Goal: Information Seeking & Learning: Learn about a topic

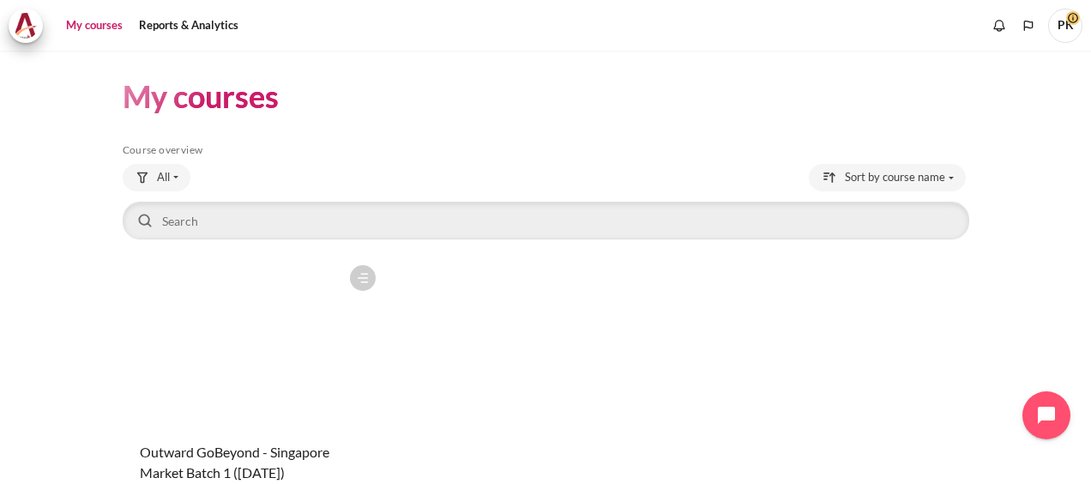
click at [287, 328] on figure "Content" at bounding box center [254, 341] width 262 height 171
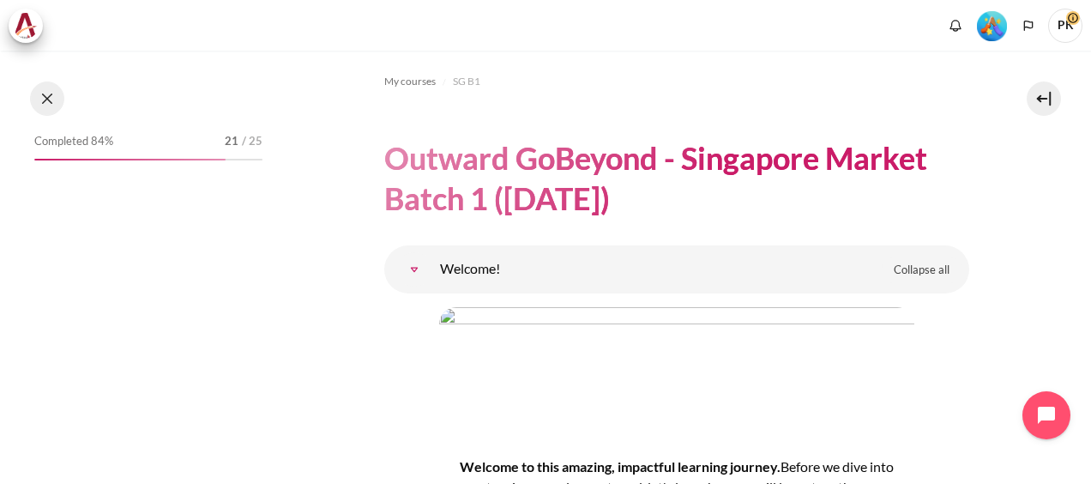
click at [45, 103] on button at bounding box center [47, 98] width 34 height 34
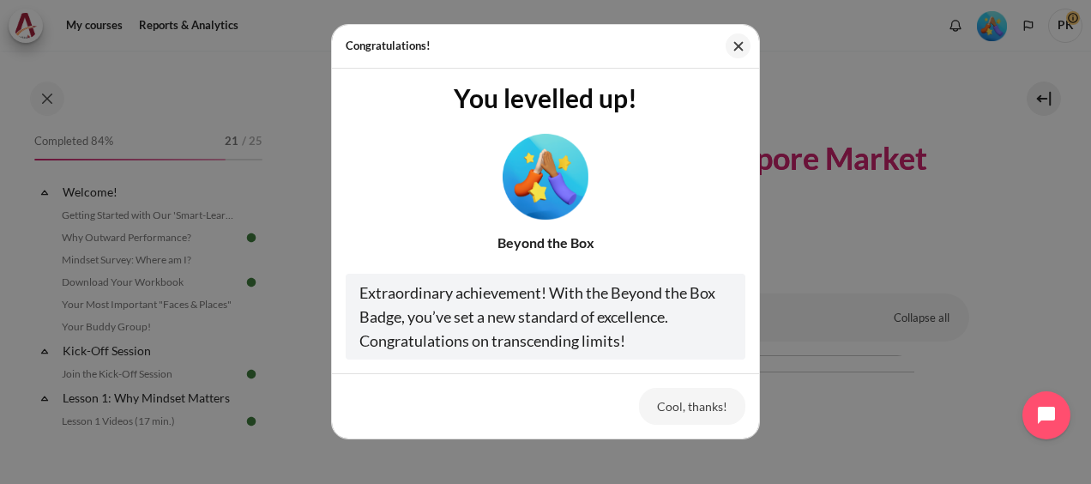
click at [694, 404] on button "Cool, thanks!" at bounding box center [692, 406] width 106 height 36
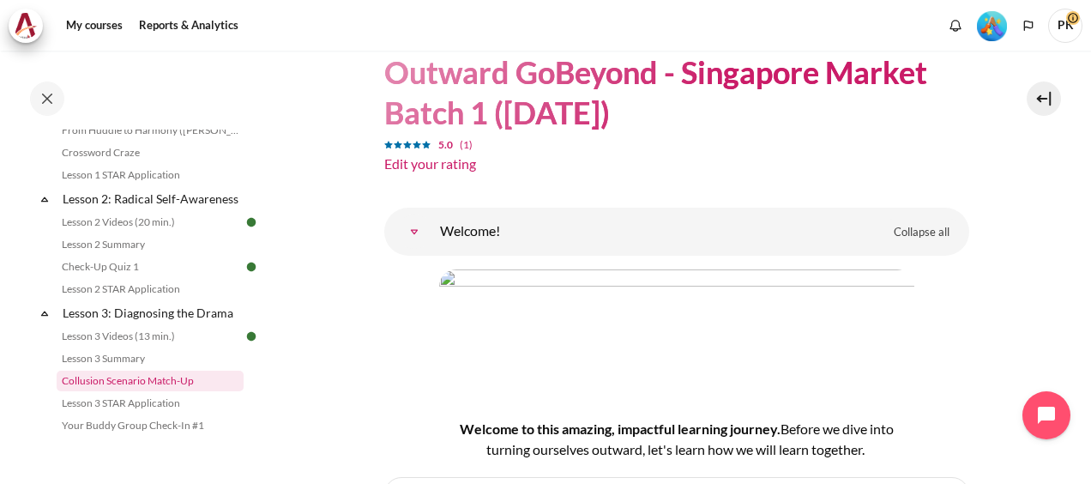
scroll to position [429, 0]
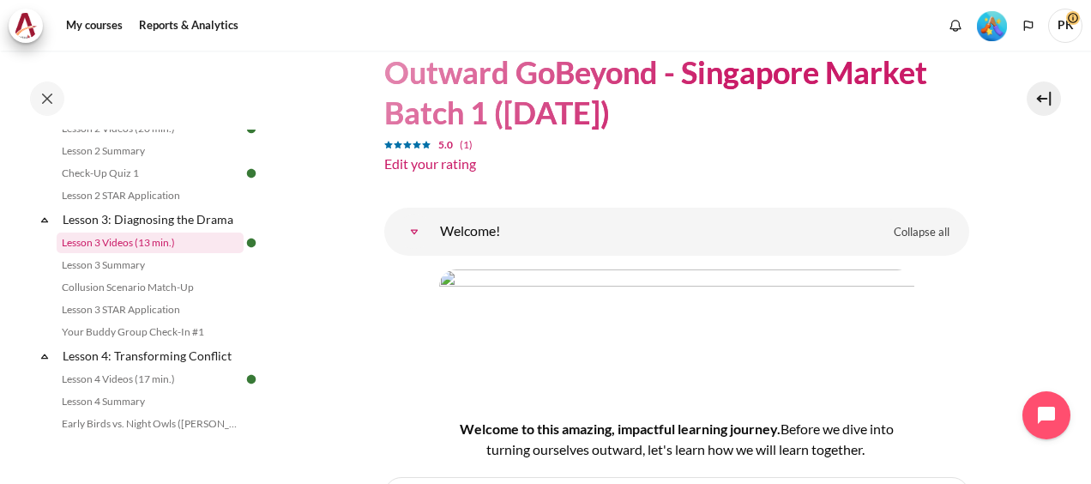
click at [121, 253] on link "Lesson 3 Videos (13 min.)" at bounding box center [150, 242] width 187 height 21
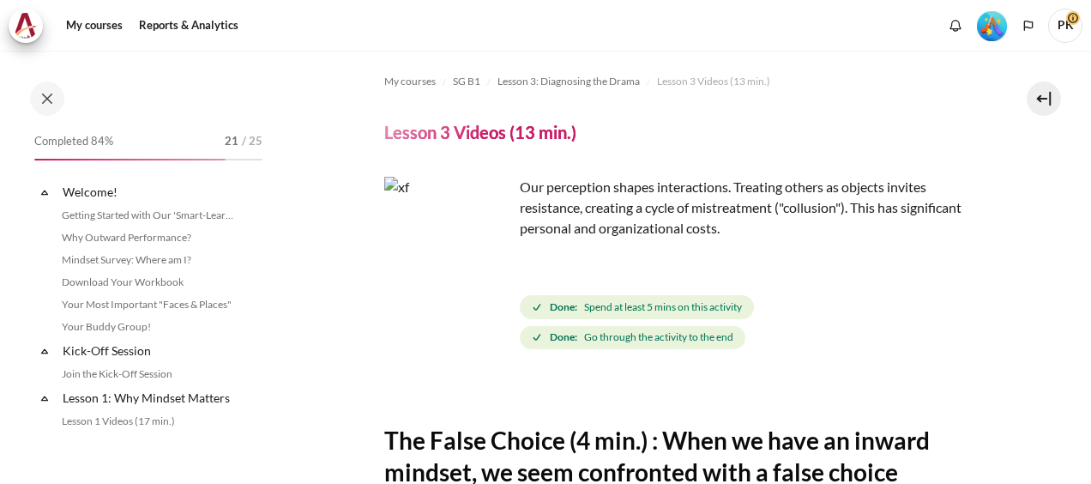
scroll to position [406, 0]
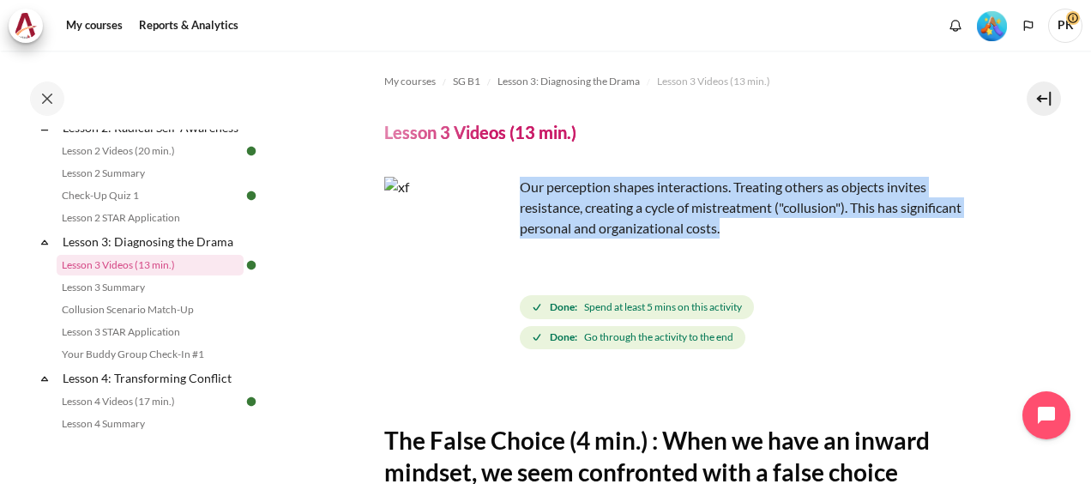
drag, startPoint x: 521, startPoint y: 188, endPoint x: 799, endPoint y: 234, distance: 281.6
click at [799, 234] on p "Our perception shapes interactions. Treating others as objects invites resistan…" at bounding box center [676, 208] width 585 height 62
copy p "Our perception shapes interactions. Treating others as objects invites resistan…"
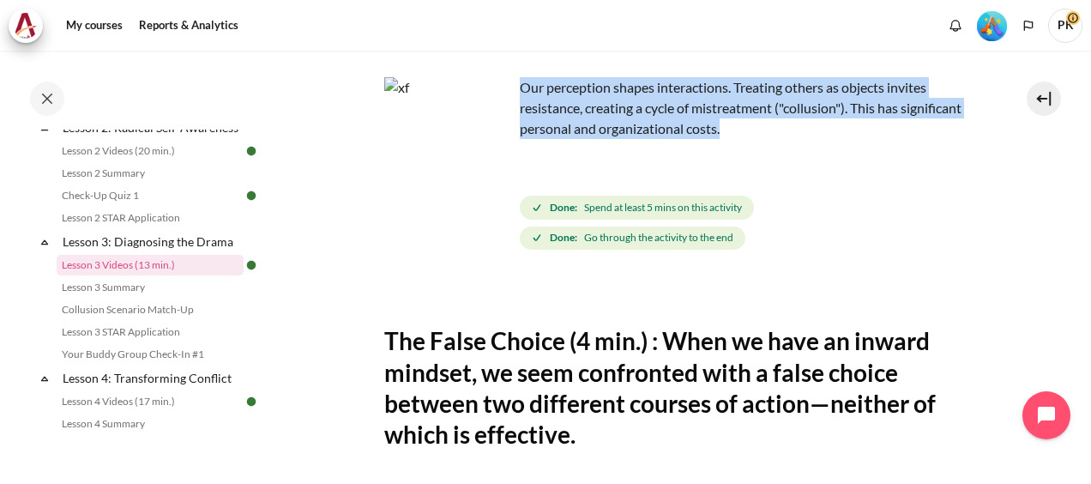
scroll to position [171, 0]
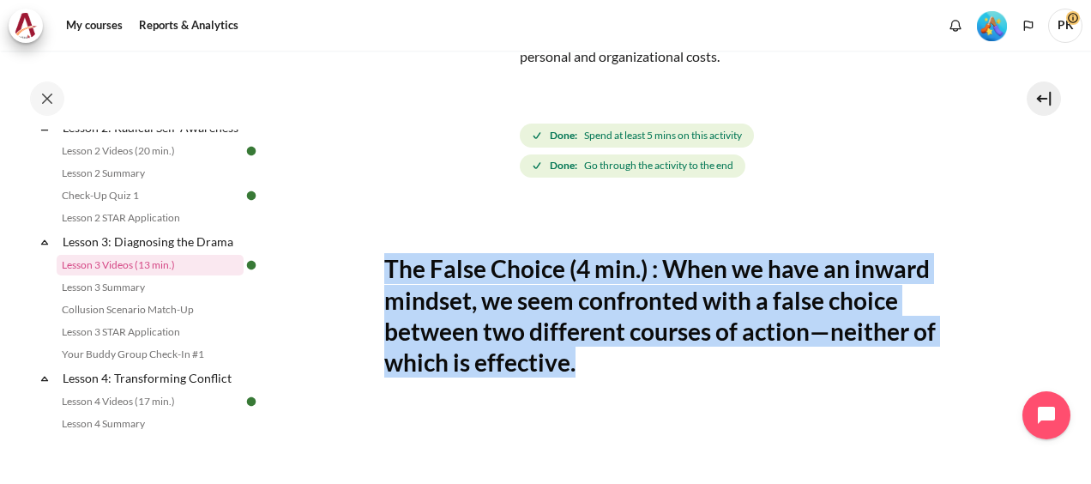
drag, startPoint x: 386, startPoint y: 267, endPoint x: 593, endPoint y: 373, distance: 233.1
click at [593, 373] on h2 "The False Choice (4 min.) : When we have an inward mindset, we seem confronted …" at bounding box center [676, 315] width 585 height 125
copy h2 "The False Choice (4 min.) : When we have an inward mindset, we seem confronted …"
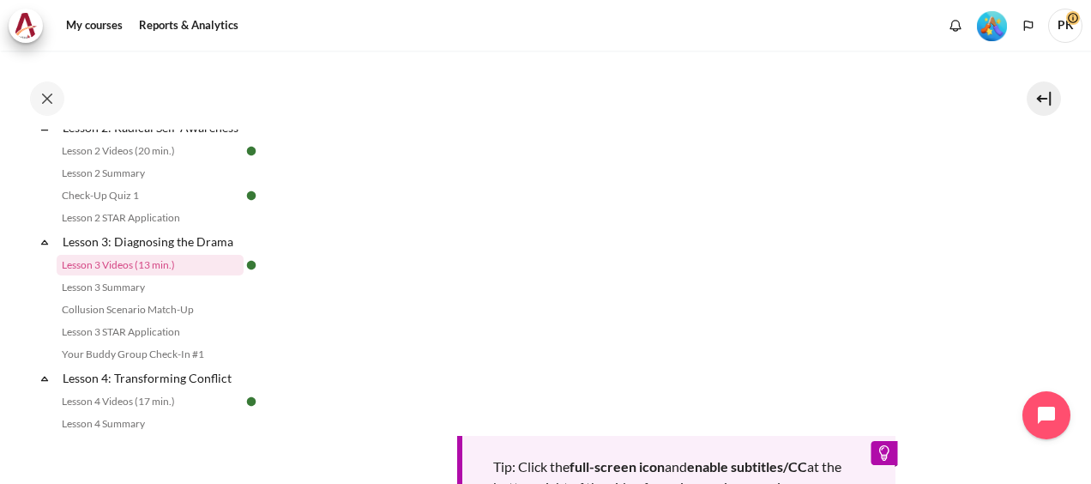
scroll to position [772, 0]
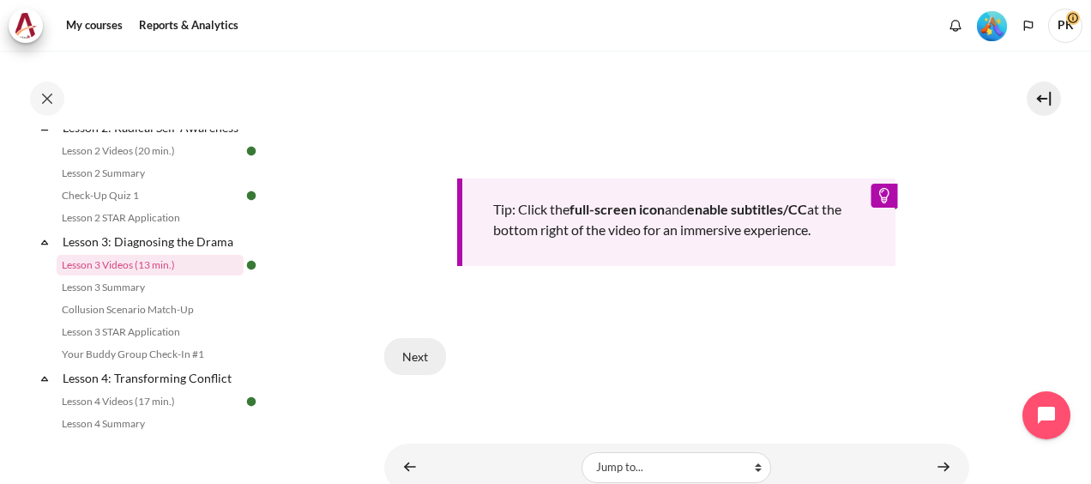
click at [417, 355] on button "Next" at bounding box center [415, 356] width 62 height 36
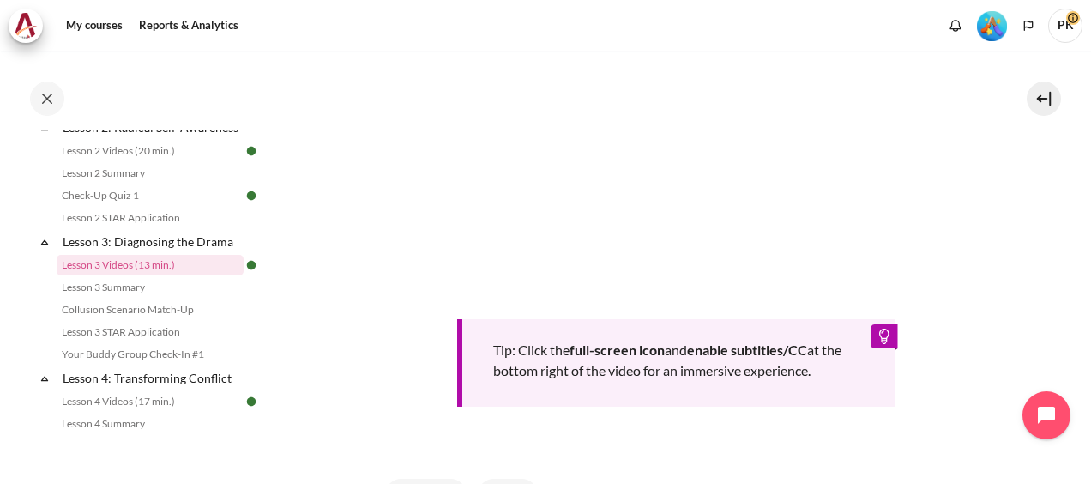
scroll to position [257, 0]
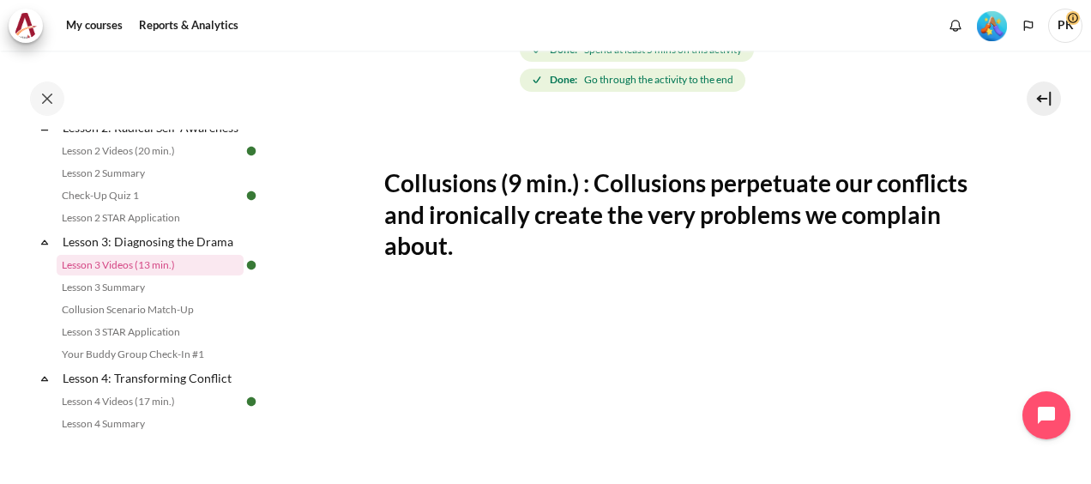
drag, startPoint x: 390, startPoint y: 185, endPoint x: 566, endPoint y: 256, distance: 189.3
click at [566, 256] on h2 "Collusions (9 min.) : Collusions perpetuate our conflicts and ironically create…" at bounding box center [676, 213] width 585 height 93
copy h2 "Collusions (9 min.) : Collusions perpetuate our conflicts and ironically create…"
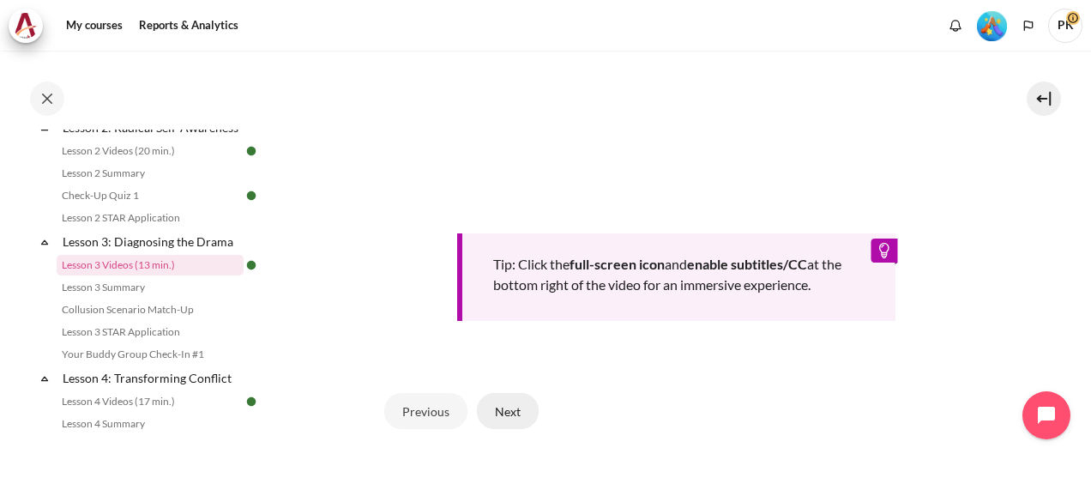
click at [516, 406] on button "Next" at bounding box center [508, 411] width 62 height 36
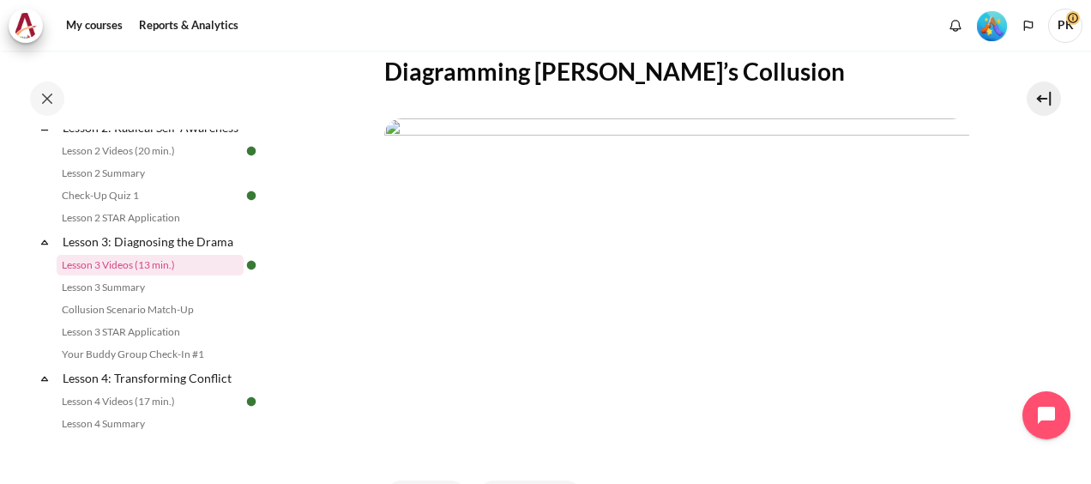
scroll to position [343, 0]
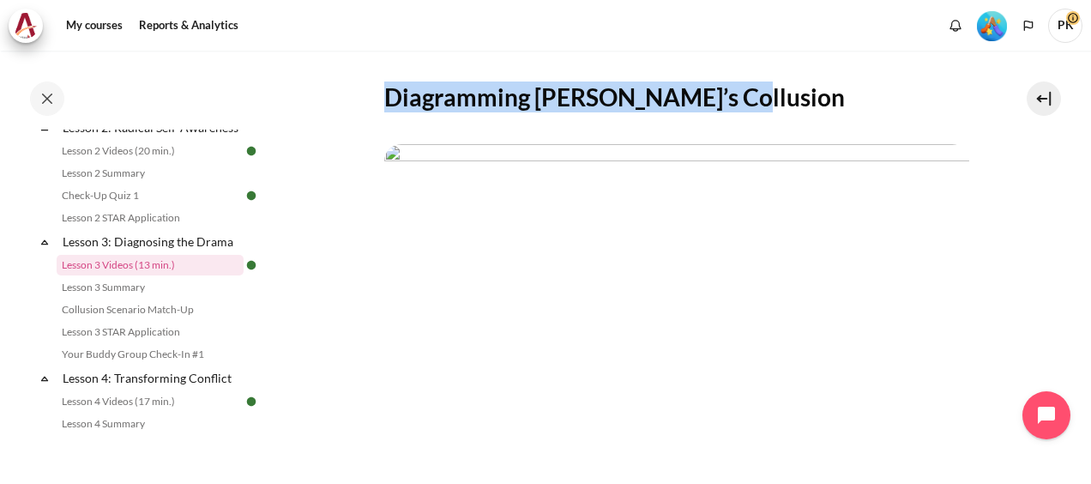
drag, startPoint x: 382, startPoint y: 98, endPoint x: 738, endPoint y: 98, distance: 356.7
click at [738, 98] on section "My courses SG B1 Lesson 3: Diagnosing the Drama Lesson 3 Videos (13 min.) Lesso…" at bounding box center [675, 183] width 803 height 951
copy h2 "Diagramming [PERSON_NAME]’s Collusion"
click at [948, 214] on img "Content" at bounding box center [676, 308] width 585 height 329
click at [340, 77] on section "My courses SG B1 Lesson 3: Diagnosing the Drama Lesson 3 Videos (13 min.) Lesso…" at bounding box center [675, 183] width 803 height 951
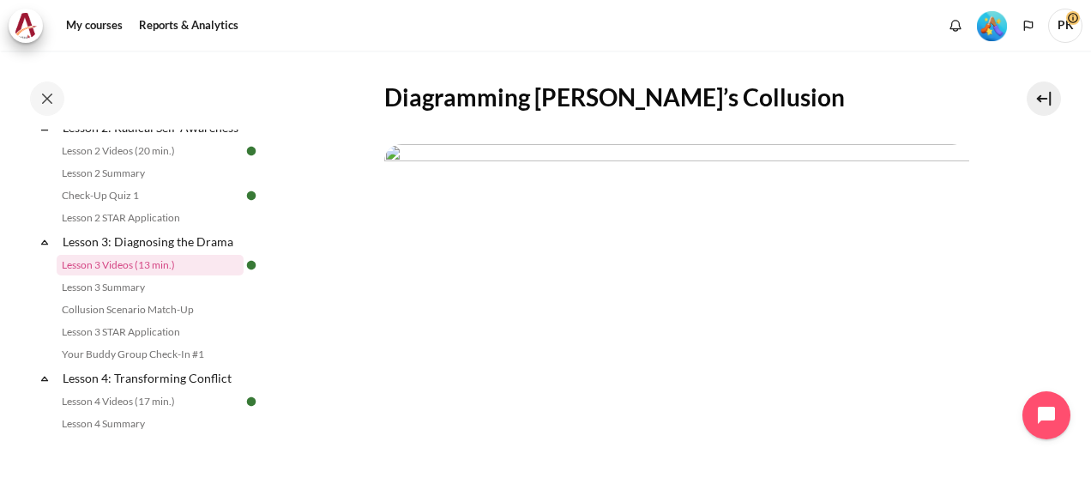
scroll to position [429, 0]
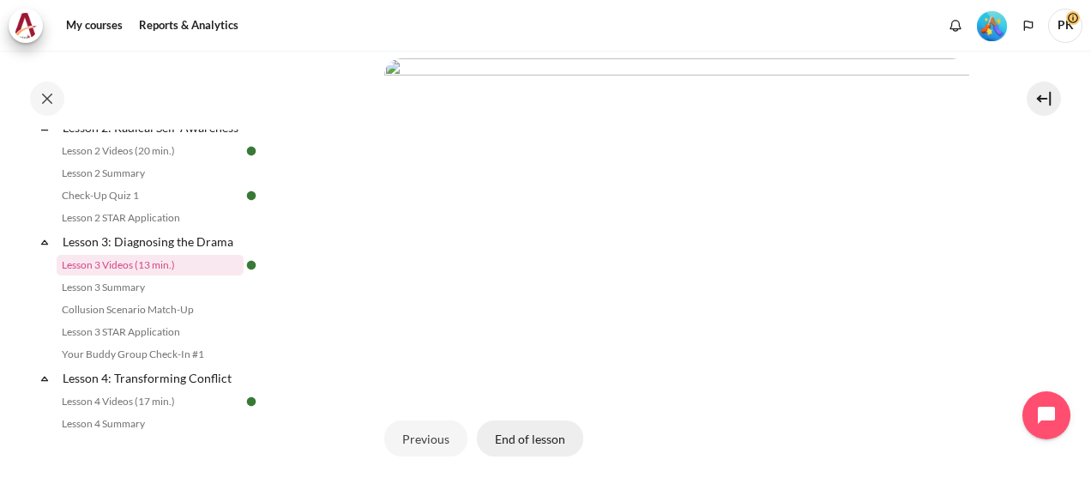
click at [520, 425] on button "End of lesson" at bounding box center [530, 438] width 106 height 36
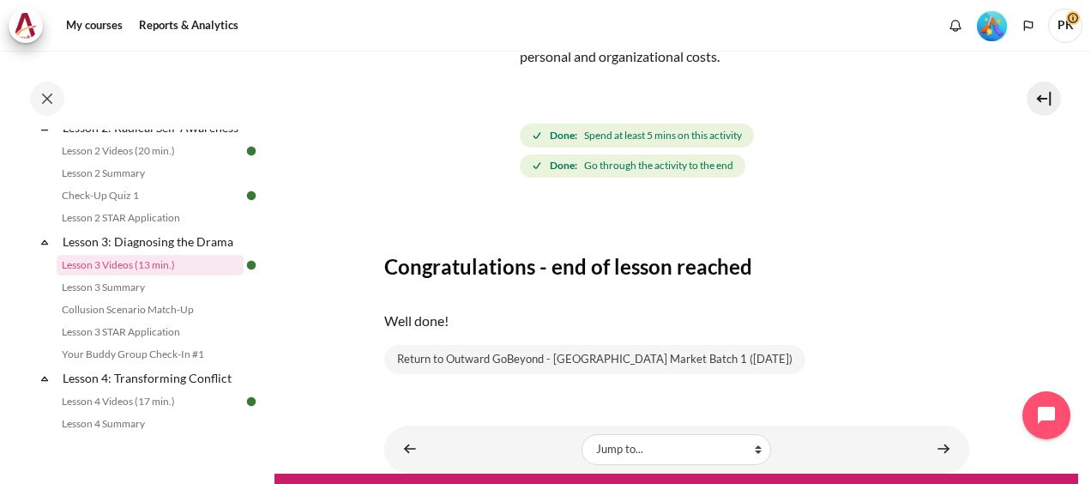
scroll to position [218, 0]
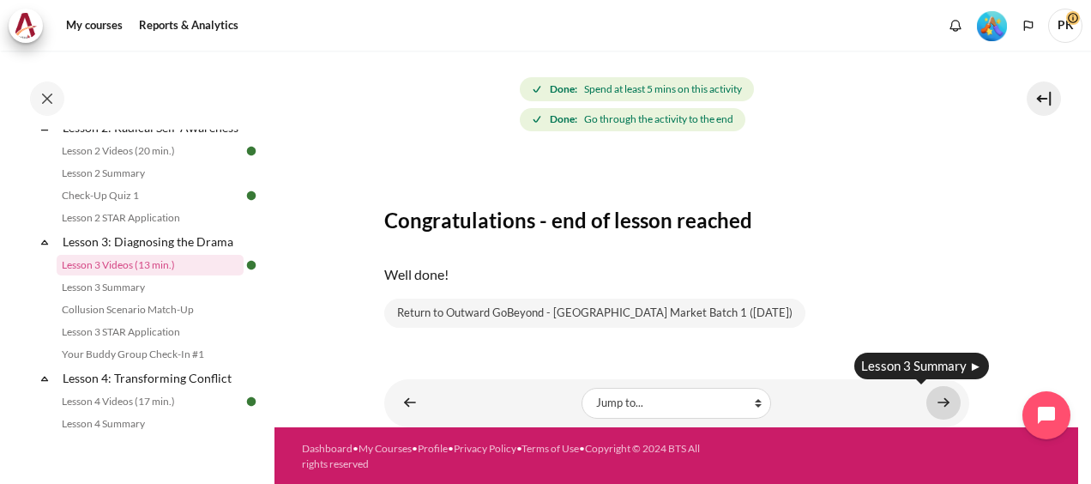
click at [933, 406] on link "Content" at bounding box center [943, 402] width 34 height 33
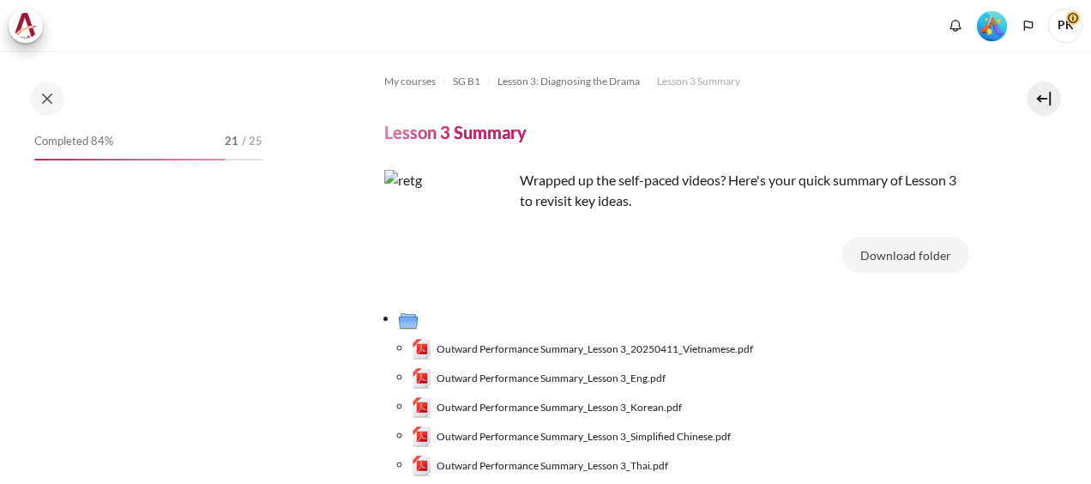
scroll to position [181, 0]
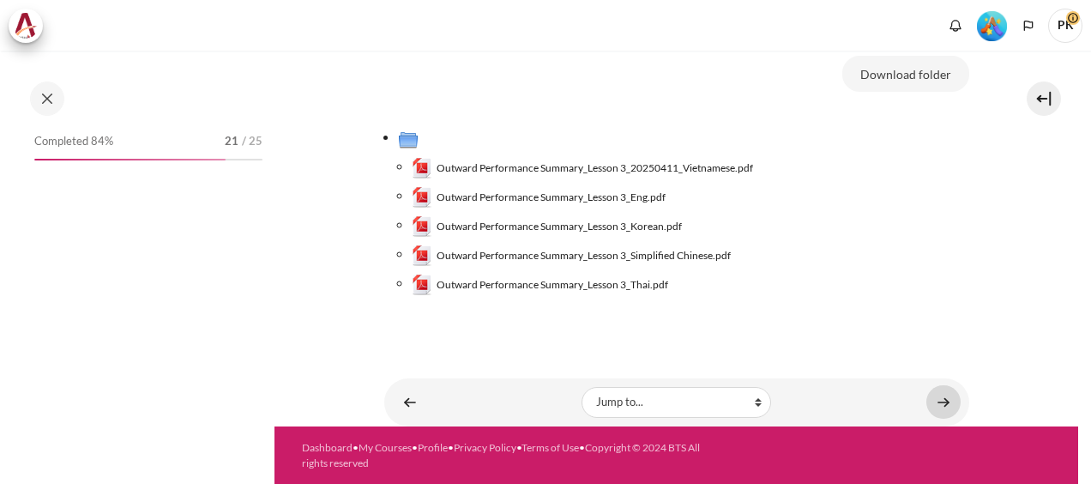
click at [933, 401] on link "Content" at bounding box center [943, 401] width 34 height 33
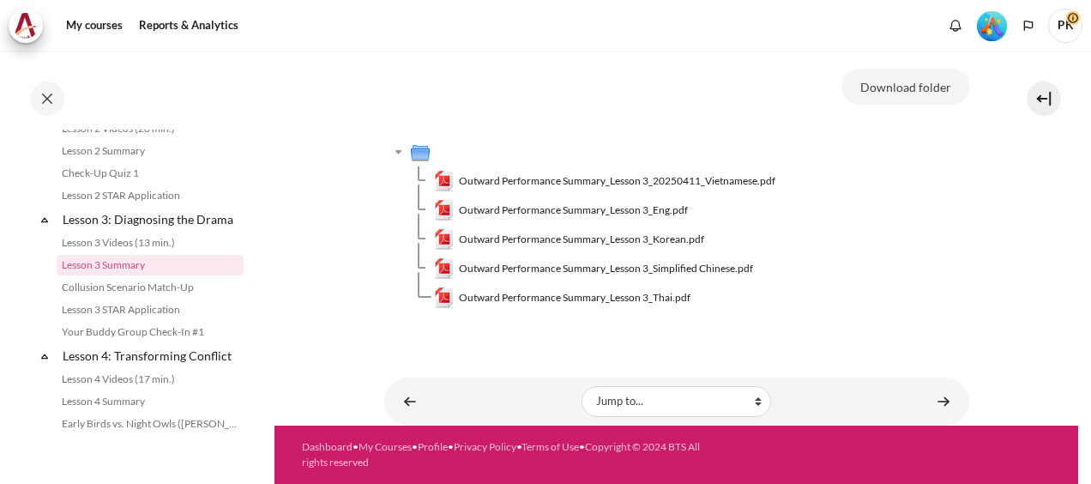
scroll to position [167, 0]
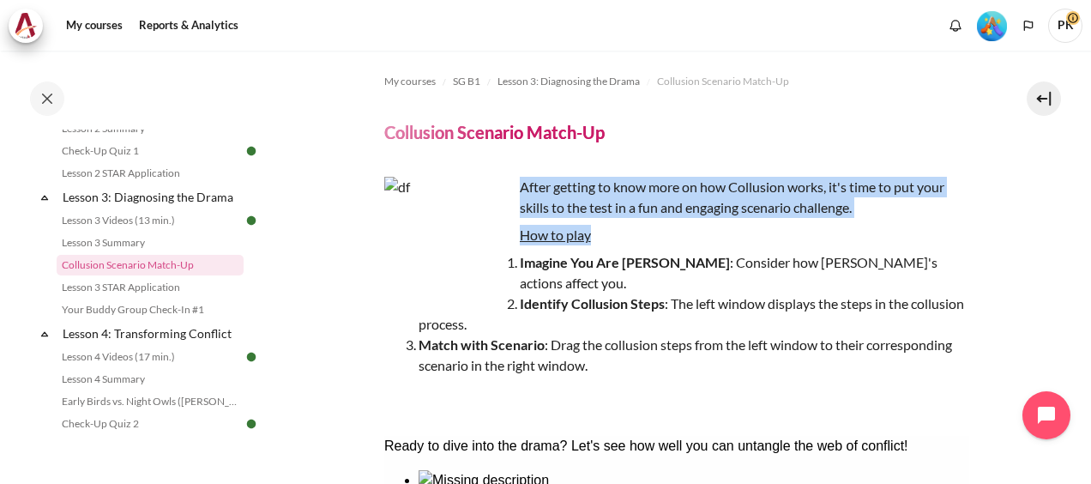
drag, startPoint x: 521, startPoint y: 182, endPoint x: 623, endPoint y: 373, distance: 216.7
click at [623, 373] on div "After getting to know more on how Collusion works, it's time to put your skills…" at bounding box center [676, 293] width 585 height 233
copy div "After getting to know more on how Collusion works, it's time to put your skills…"
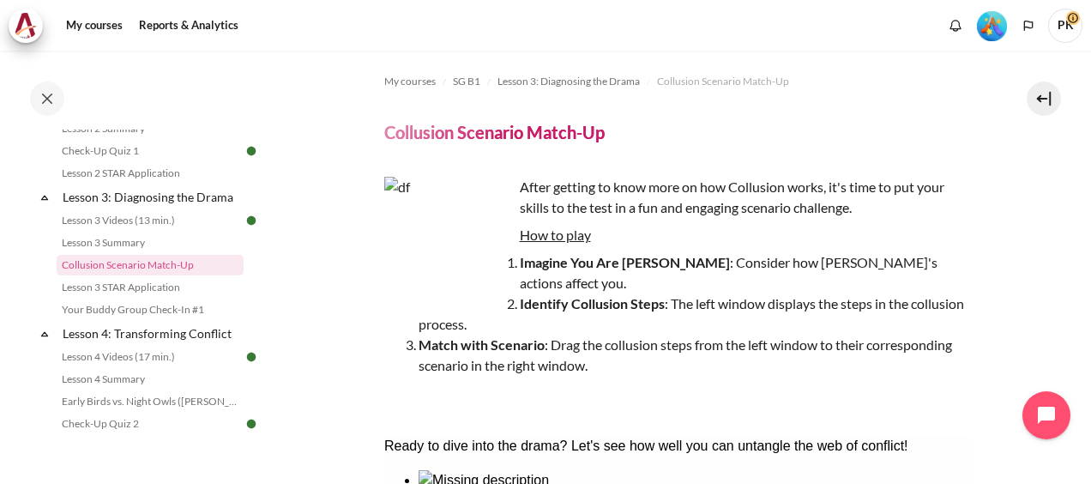
click at [400, 135] on h4 "Collusion Scenario Match-Up" at bounding box center [494, 132] width 220 height 22
drag, startPoint x: 385, startPoint y: 132, endPoint x: 628, endPoint y: 129, distance: 243.5
click at [628, 129] on header "Collusion Scenario Match-Up" at bounding box center [676, 132] width 585 height 22
copy h4 "Collusion Scenario Match-Up"
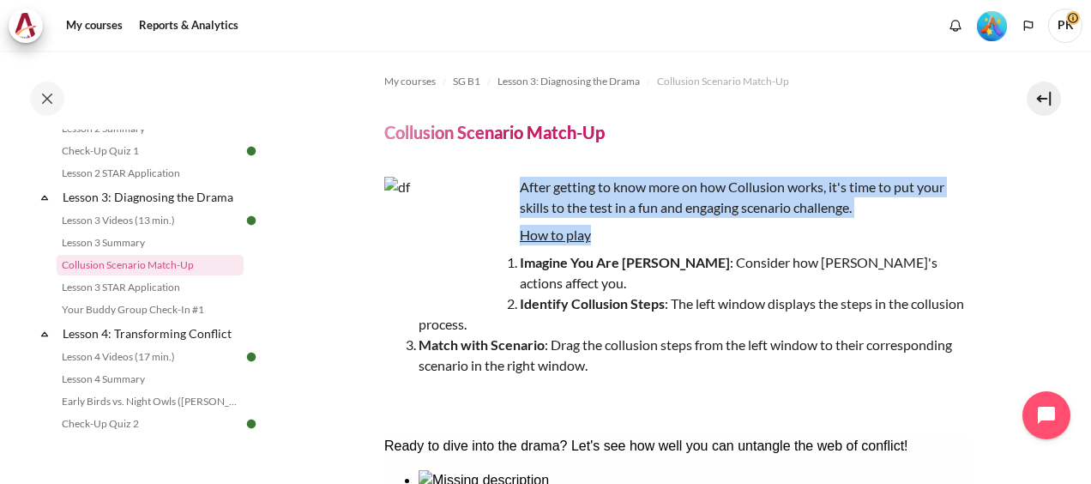
drag, startPoint x: 520, startPoint y: 189, endPoint x: 659, endPoint y: 362, distance: 222.0
click at [659, 362] on div "After getting to know more on how Collusion works, it's time to put your skills…" at bounding box center [676, 293] width 585 height 233
copy div "After getting to know more on how Collusion works, it's time to put your skills…"
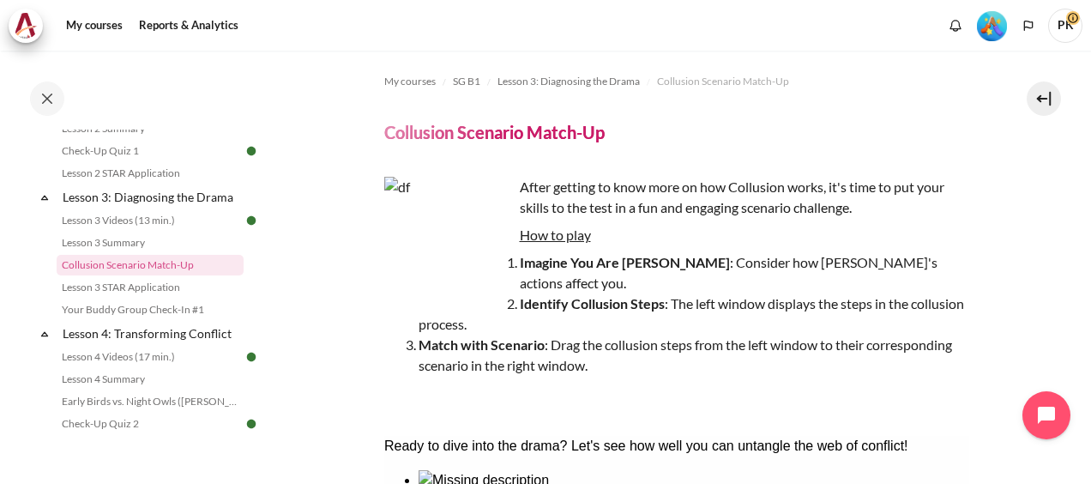
click at [844, 389] on div "My courses SG B1 Lesson 3: Diagnosing the Drama Collusion Scenario Match-Up Col…" at bounding box center [676, 457] width 585 height 812
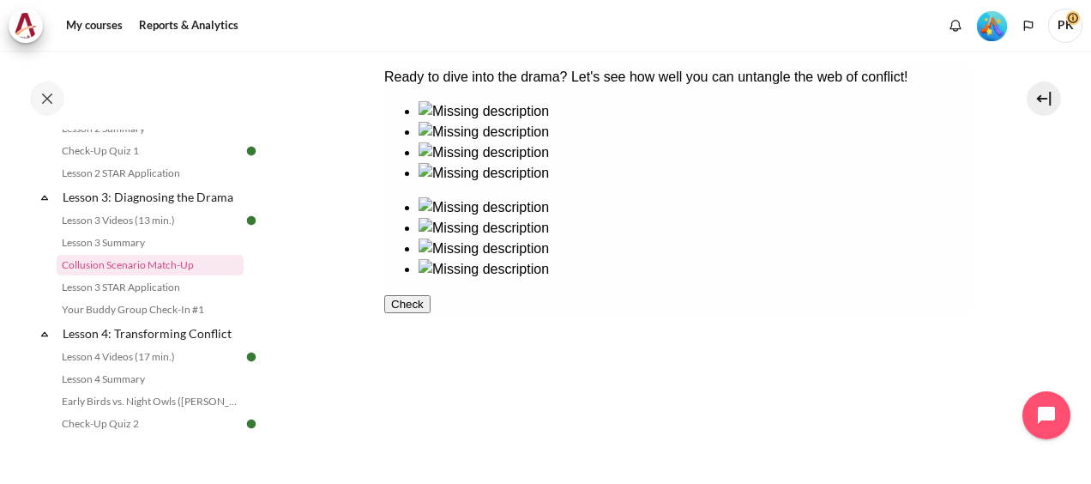
scroll to position [343, 0]
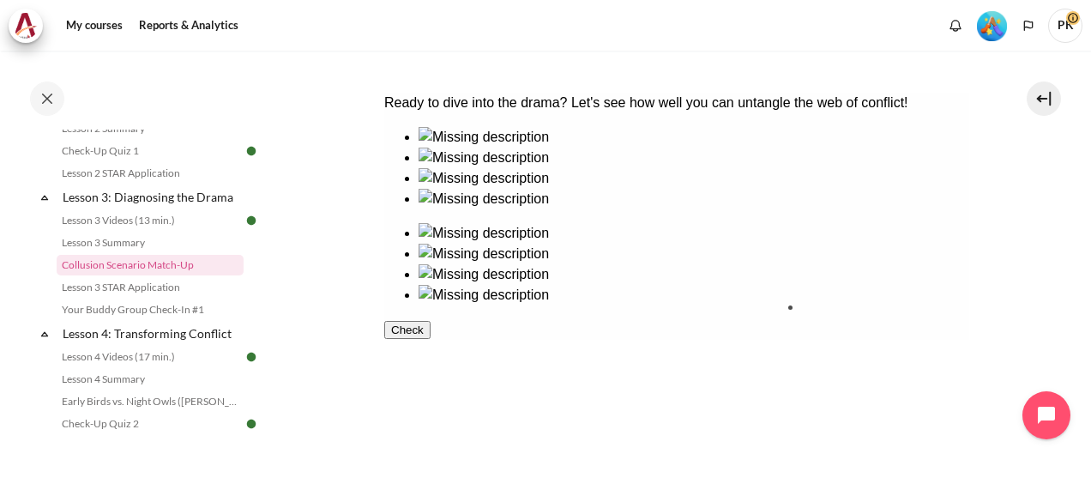
drag, startPoint x: 431, startPoint y: 223, endPoint x: 835, endPoint y: 343, distance: 421.3
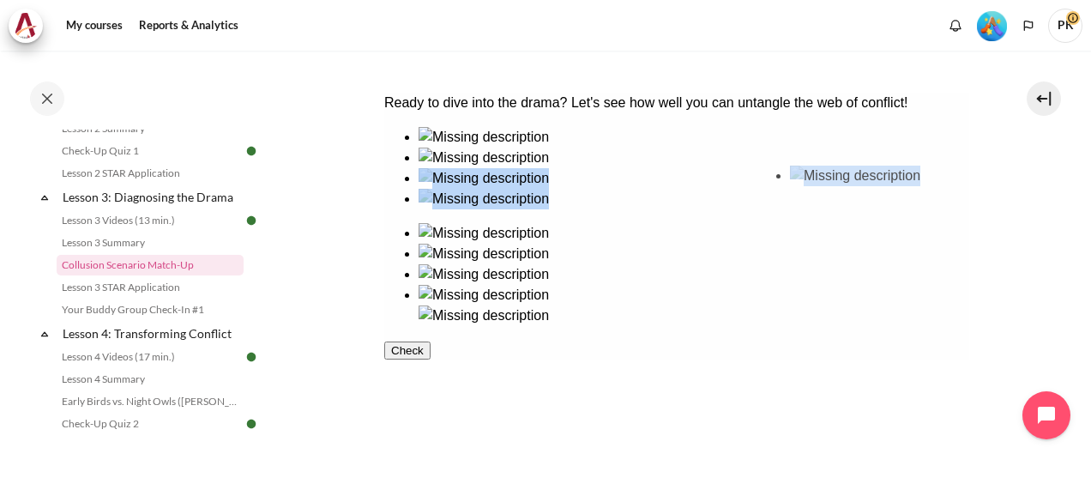
drag, startPoint x: 576, startPoint y: 228, endPoint x: 853, endPoint y: 221, distance: 277.0
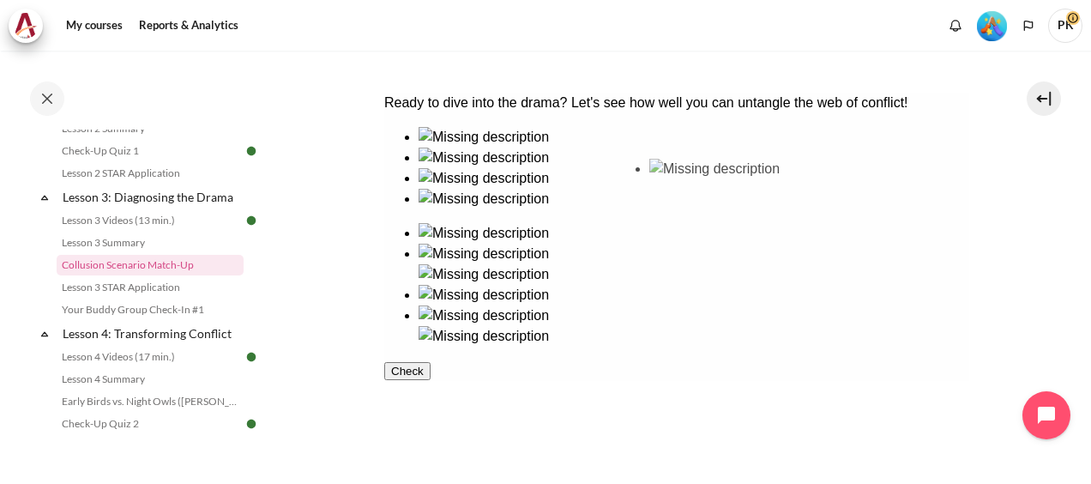
drag, startPoint x: 559, startPoint y: 357, endPoint x: 695, endPoint y: 228, distance: 187.4
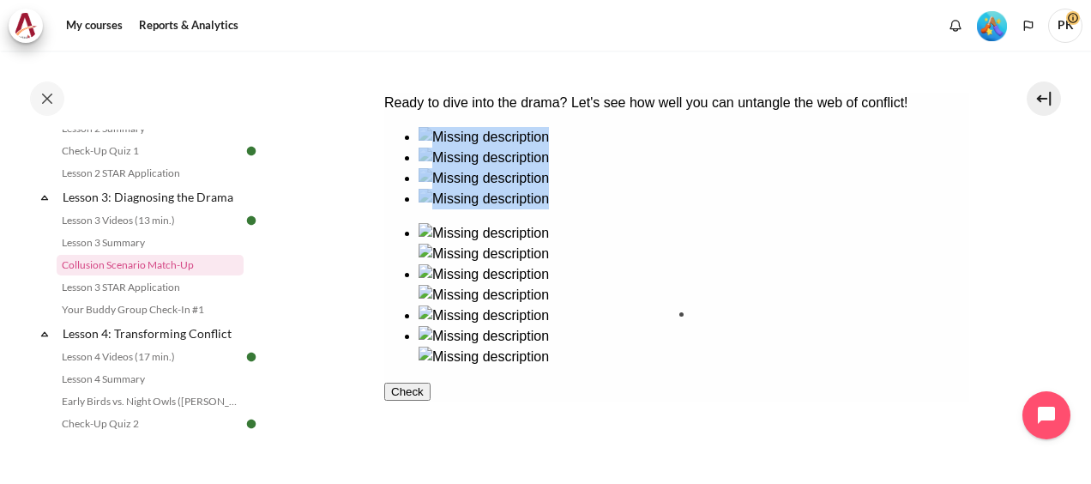
drag, startPoint x: 419, startPoint y: 352, endPoint x: 666, endPoint y: 393, distance: 250.2
click at [430, 421] on button "Check" at bounding box center [406, 412] width 46 height 18
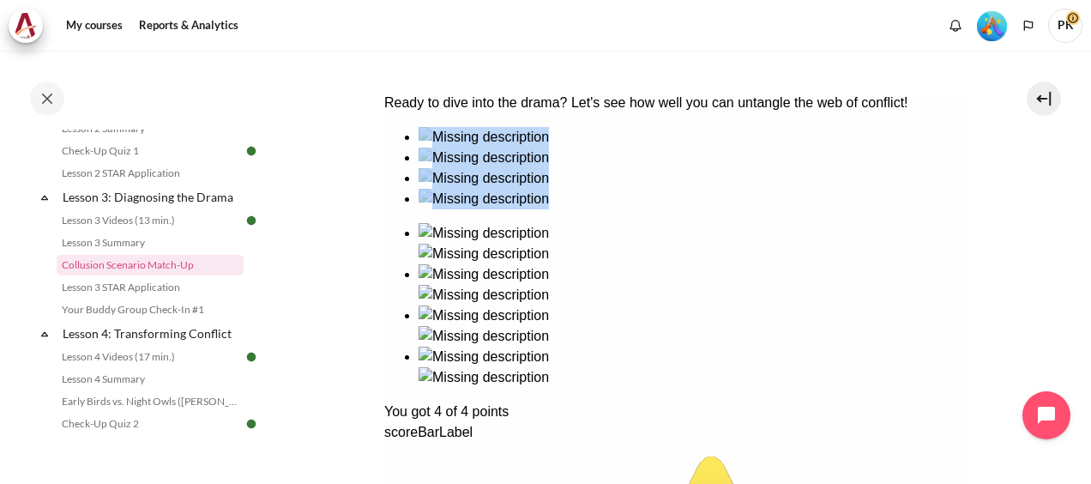
scroll to position [520, 0]
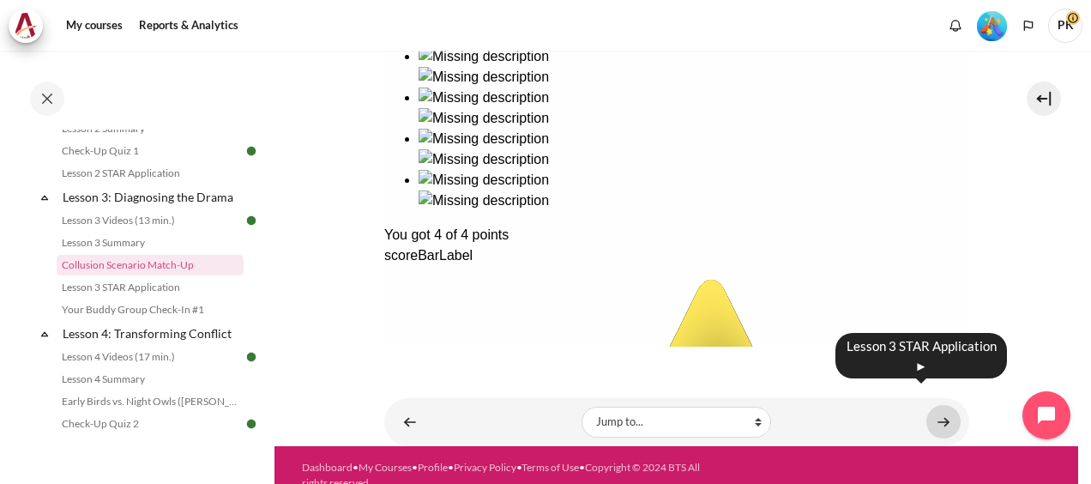
click at [938, 405] on link "Content" at bounding box center [943, 421] width 34 height 33
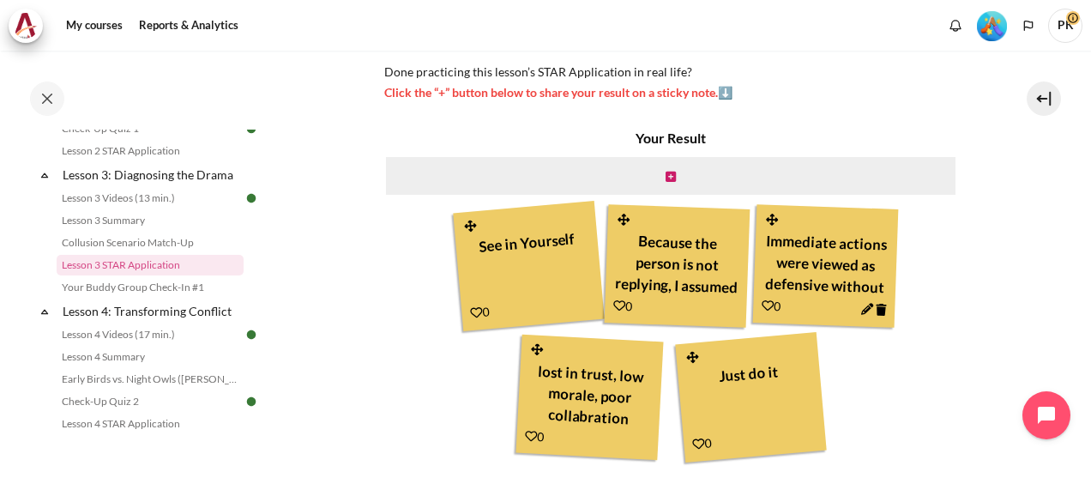
scroll to position [592, 0]
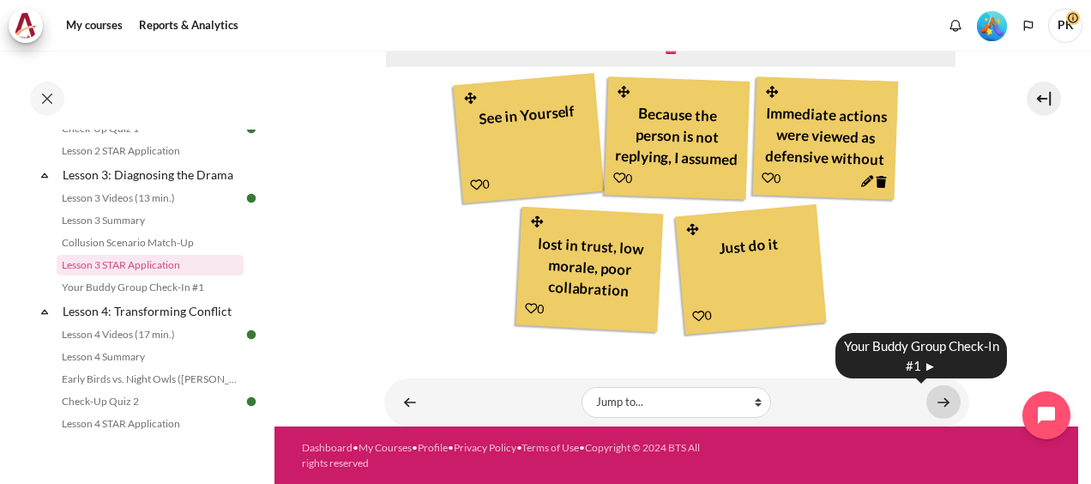
click at [927, 397] on link "Content" at bounding box center [943, 401] width 34 height 33
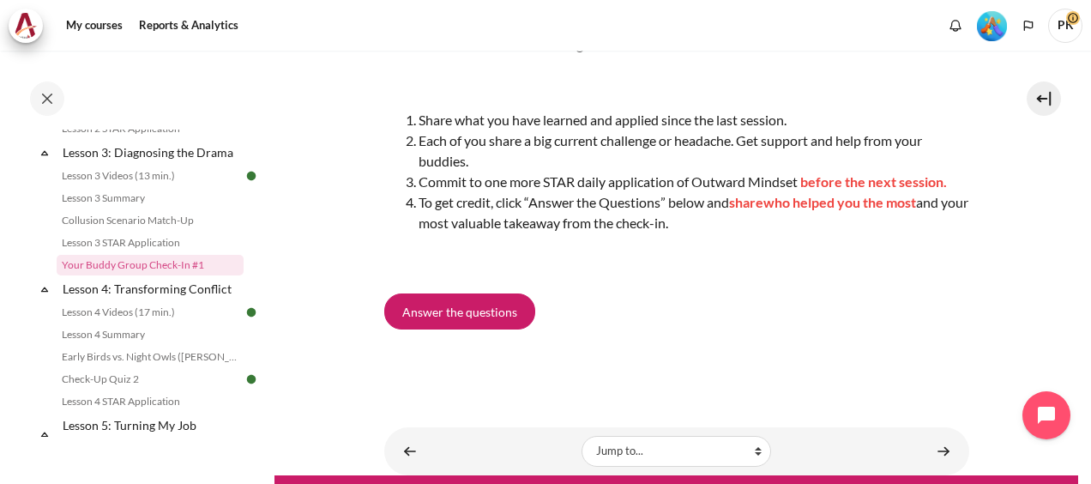
scroll to position [294, 0]
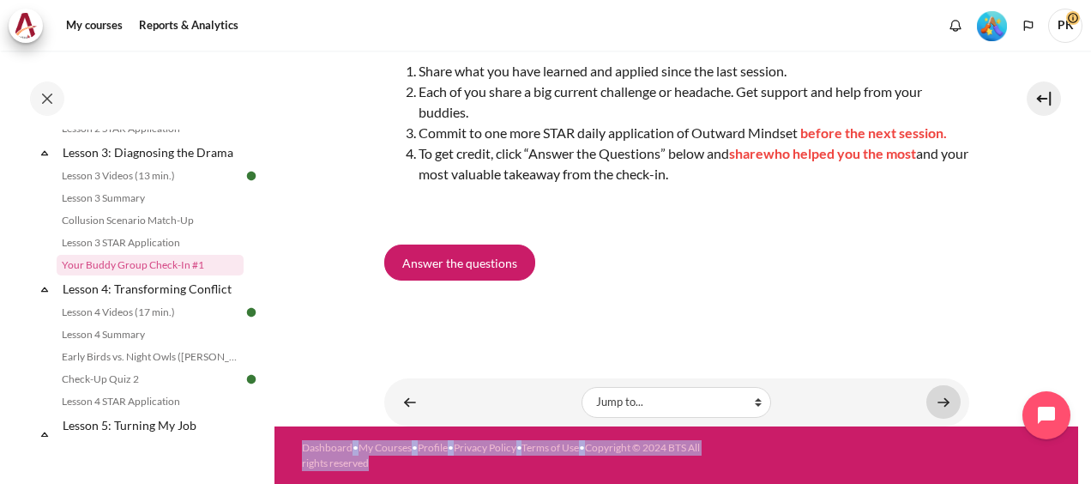
drag, startPoint x: 938, startPoint y: 401, endPoint x: 929, endPoint y: 402, distance: 9.5
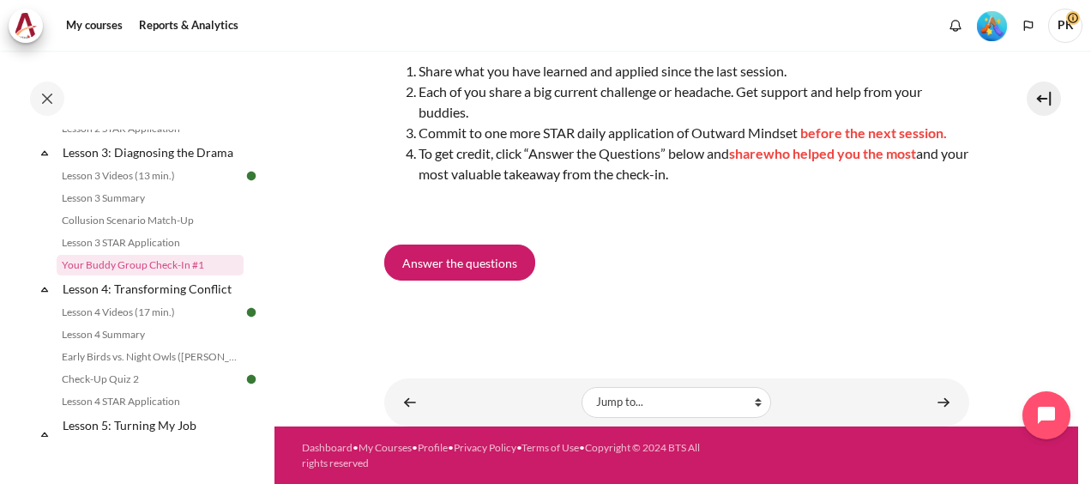
drag, startPoint x: 929, startPoint y: 402, endPoint x: 885, endPoint y: 343, distance: 73.6
click at [885, 343] on div "My courses SG B1 Lesson 3: Diagnosing the Drama Your Buddy Group Check-In #1 Yo…" at bounding box center [676, 54] width 585 height 596
click at [933, 401] on div "Lesson 4 Videos (17 min.) ►" at bounding box center [921, 396] width 171 height 57
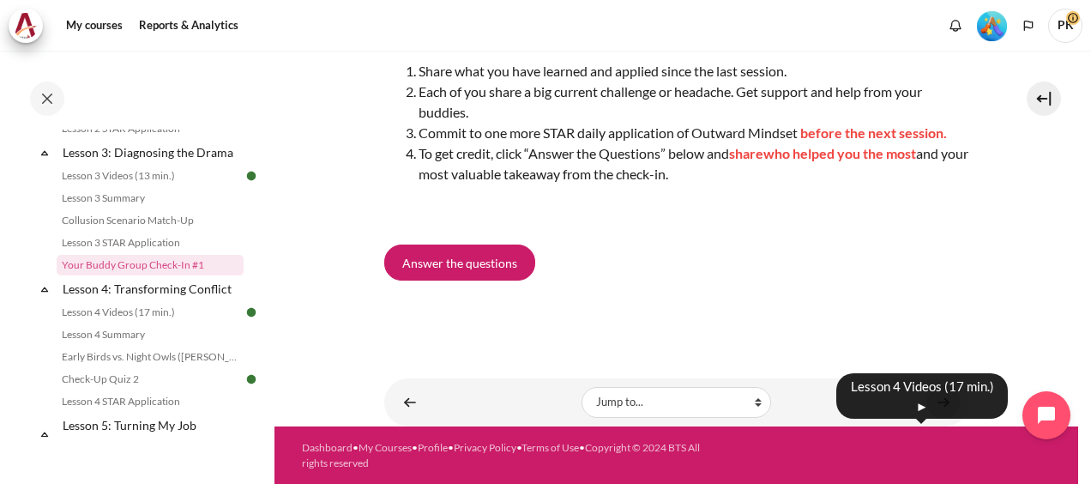
click at [935, 409] on link "Content" at bounding box center [943, 401] width 34 height 33
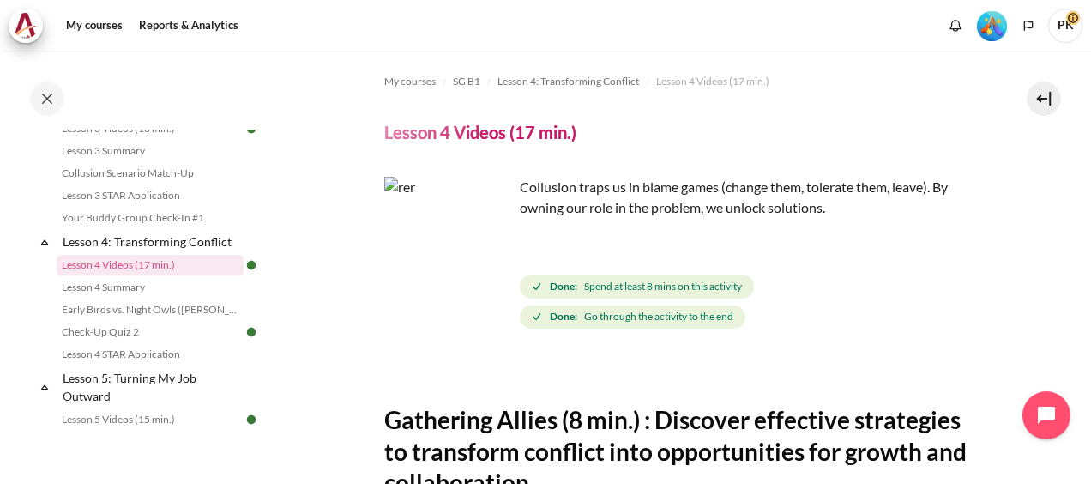
scroll to position [171, 0]
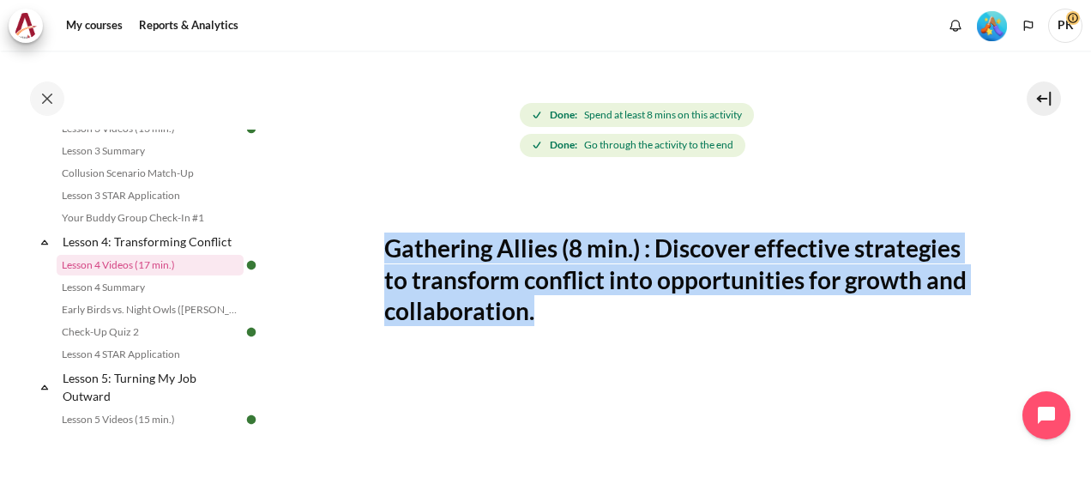
drag, startPoint x: 389, startPoint y: 250, endPoint x: 682, endPoint y: 317, distance: 300.8
click at [682, 317] on h2 "Gathering Allies (8 min.) : Discover effective strategies to transform conflict…" at bounding box center [676, 278] width 585 height 93
copy h2 "Gathering Allies (8 min.) : Discover effective strategies to transform conflict…"
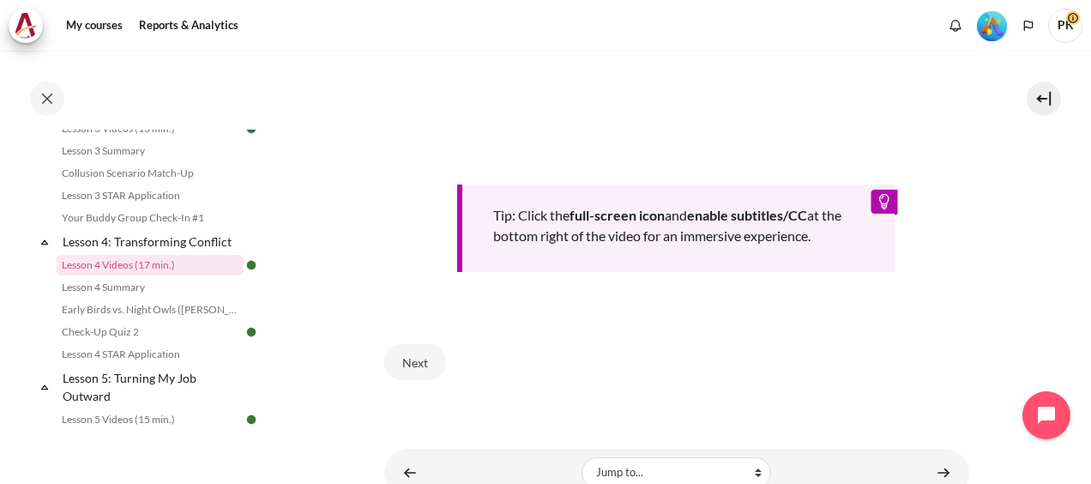
scroll to position [779, 0]
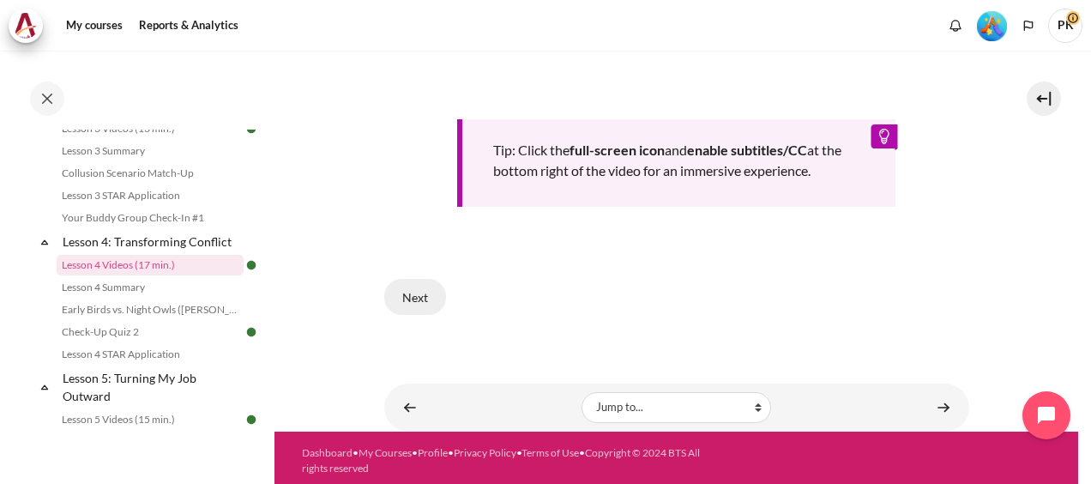
click at [403, 286] on button "Next" at bounding box center [415, 297] width 62 height 36
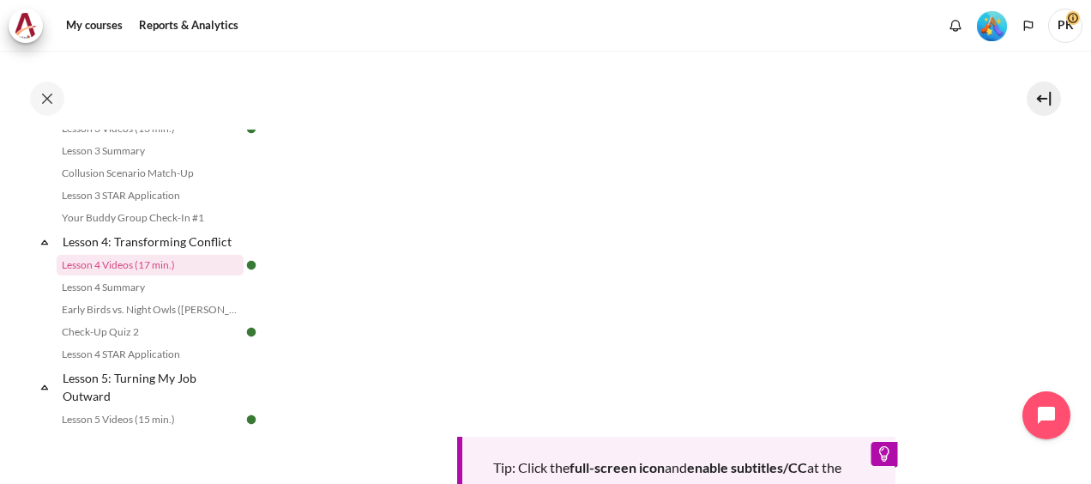
scroll to position [265, 0]
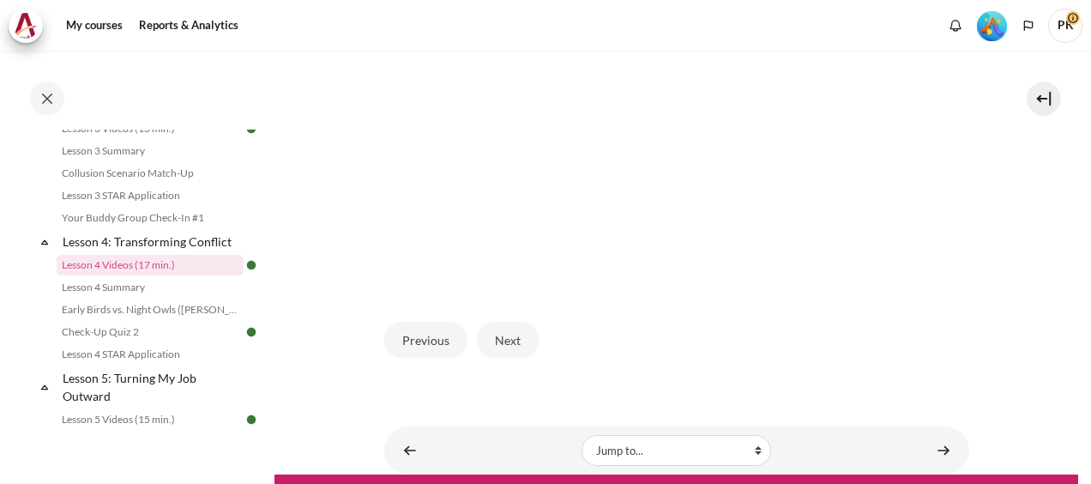
scroll to position [550, 0]
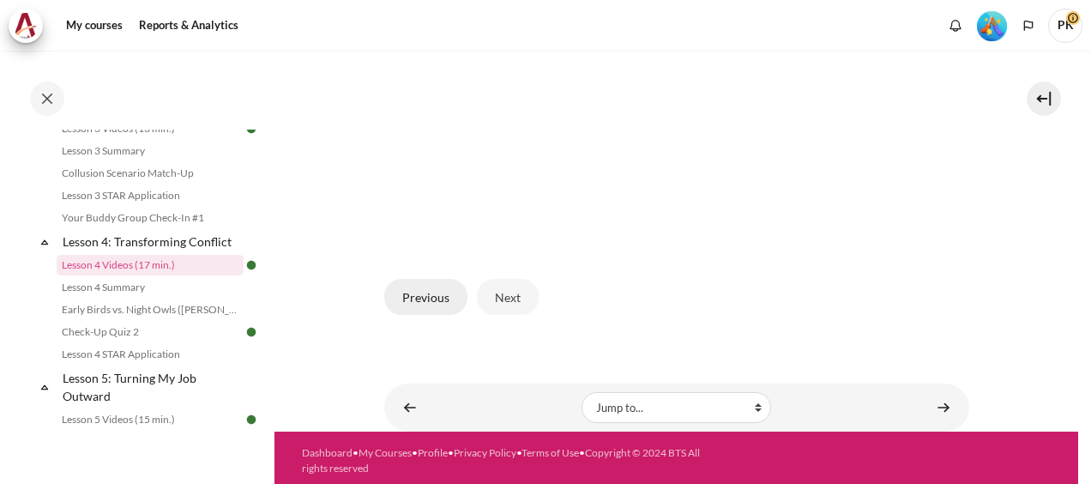
click at [421, 295] on button "Previous" at bounding box center [425, 297] width 83 height 36
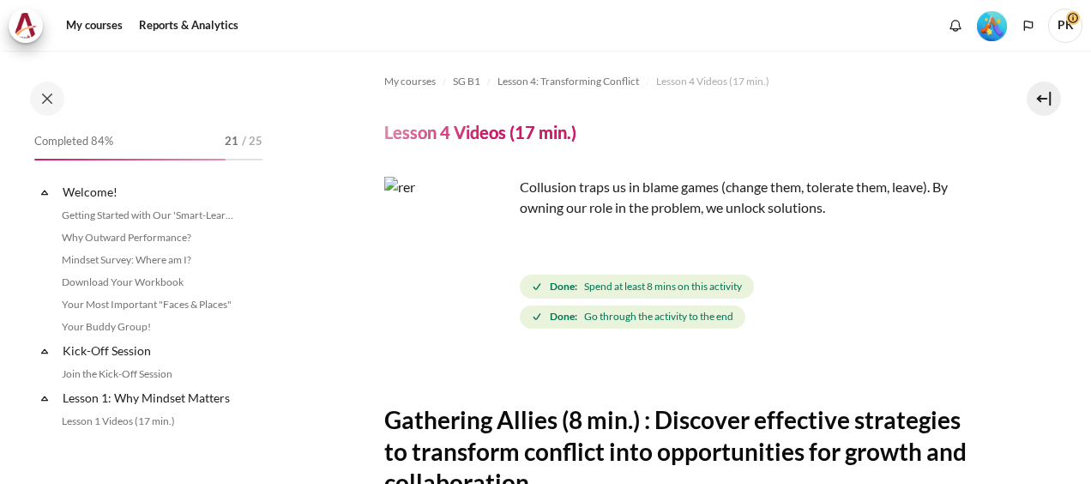
scroll to position [543, 0]
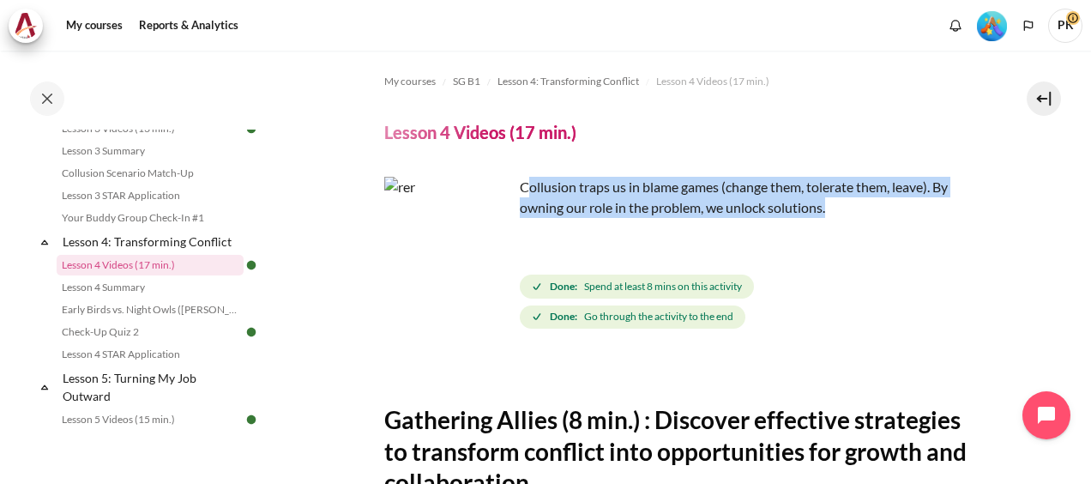
drag, startPoint x: 524, startPoint y: 187, endPoint x: 837, endPoint y: 210, distance: 313.8
click at [837, 210] on p "Collusion traps us in blame games (change them, tolerate them, leave). By ownin…" at bounding box center [676, 197] width 585 height 41
click at [528, 195] on p "Collusion traps us in blame games (change them, tolerate them, leave). By ownin…" at bounding box center [676, 197] width 585 height 41
drag, startPoint x: 520, startPoint y: 188, endPoint x: 837, endPoint y: 216, distance: 318.5
click at [837, 216] on p "Collusion traps us in blame games (change them, tolerate them, leave). By ownin…" at bounding box center [676, 197] width 585 height 41
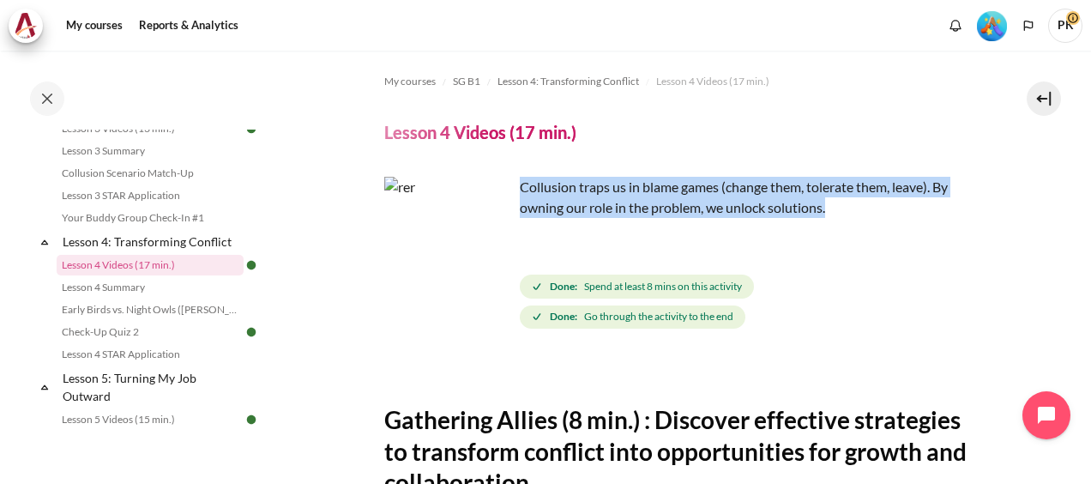
copy p "Collusion traps us in blame games (change them, tolerate them, leave). By ownin…"
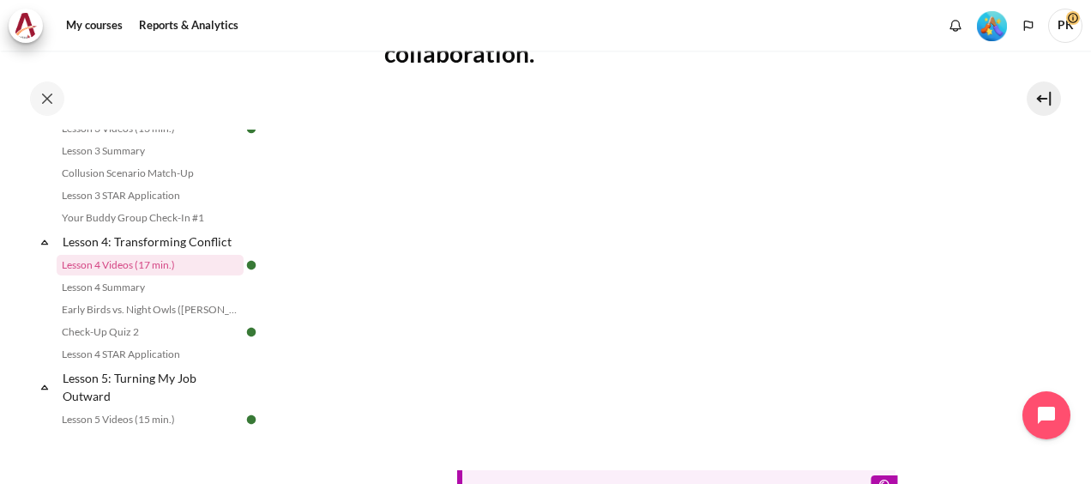
scroll to position [686, 0]
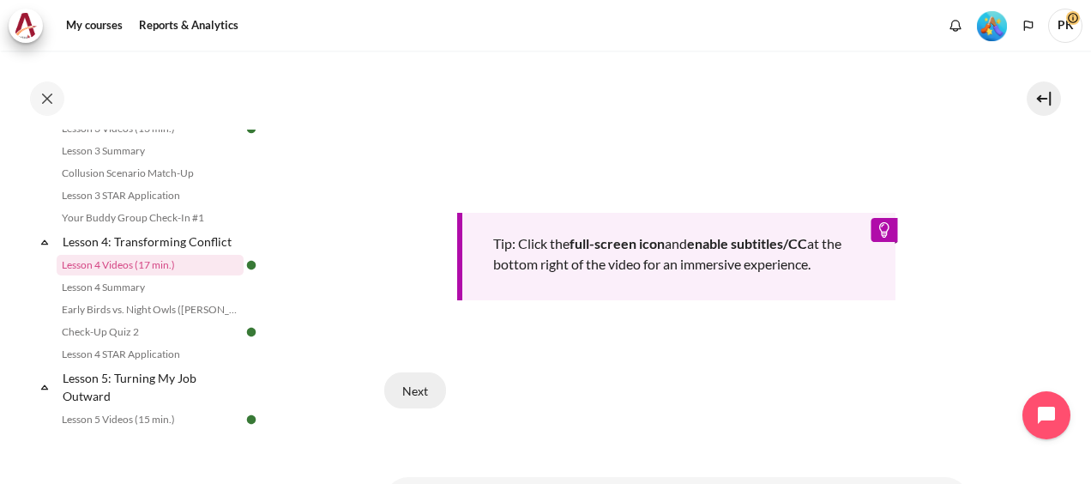
click at [413, 386] on button "Next" at bounding box center [415, 390] width 62 height 36
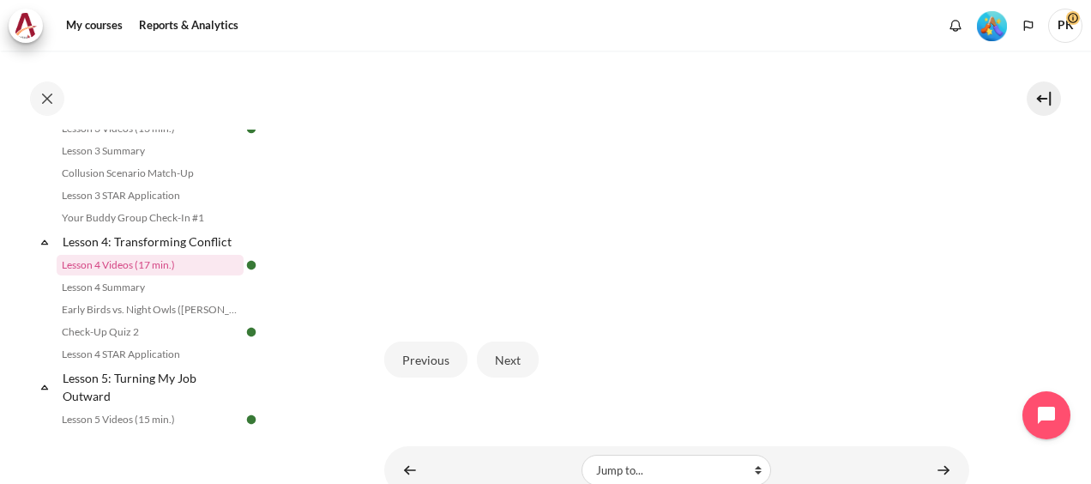
scroll to position [550, 0]
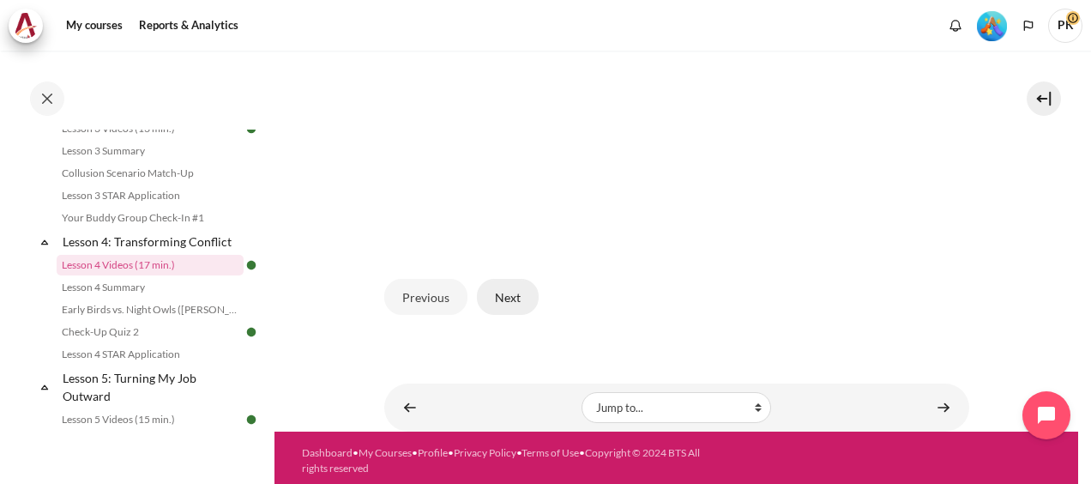
click at [504, 287] on button "Next" at bounding box center [508, 297] width 62 height 36
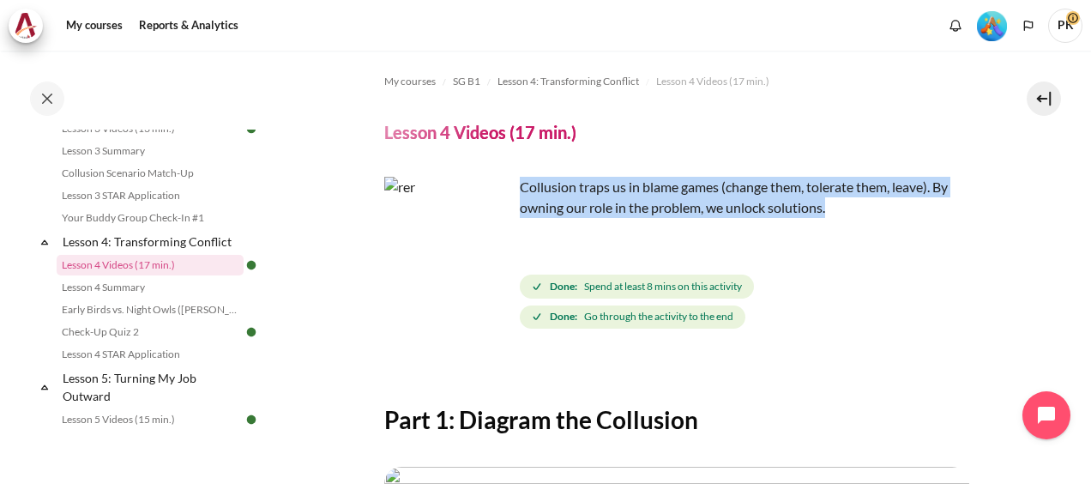
drag, startPoint x: 520, startPoint y: 184, endPoint x: 885, endPoint y: 214, distance: 365.6
click at [885, 214] on p "Collusion traps us in blame games (change them, tolerate them, leave). By ownin…" at bounding box center [676, 197] width 585 height 41
copy p "Collusion traps us in blame games (change them, tolerate them, leave). By ownin…"
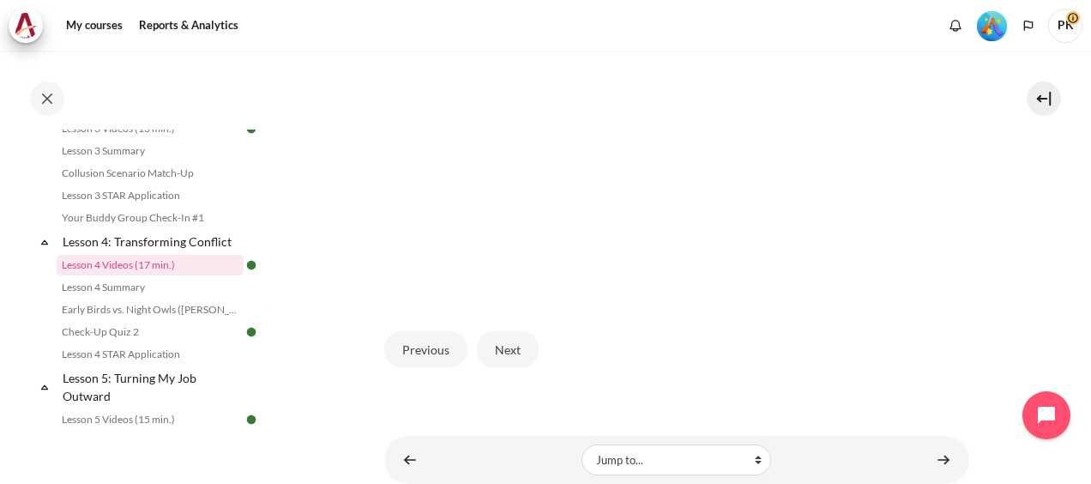
scroll to position [514, 0]
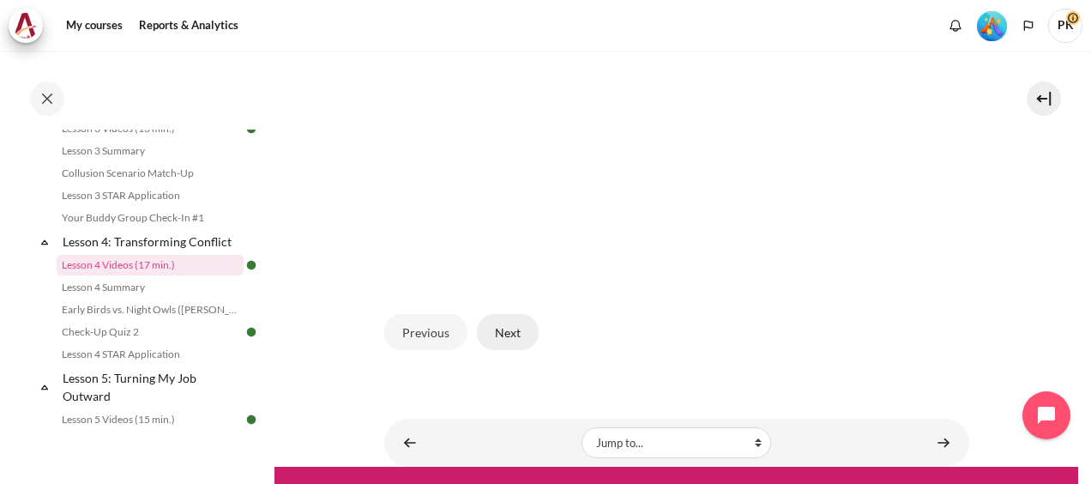
click at [496, 323] on button "Next" at bounding box center [508, 332] width 62 height 36
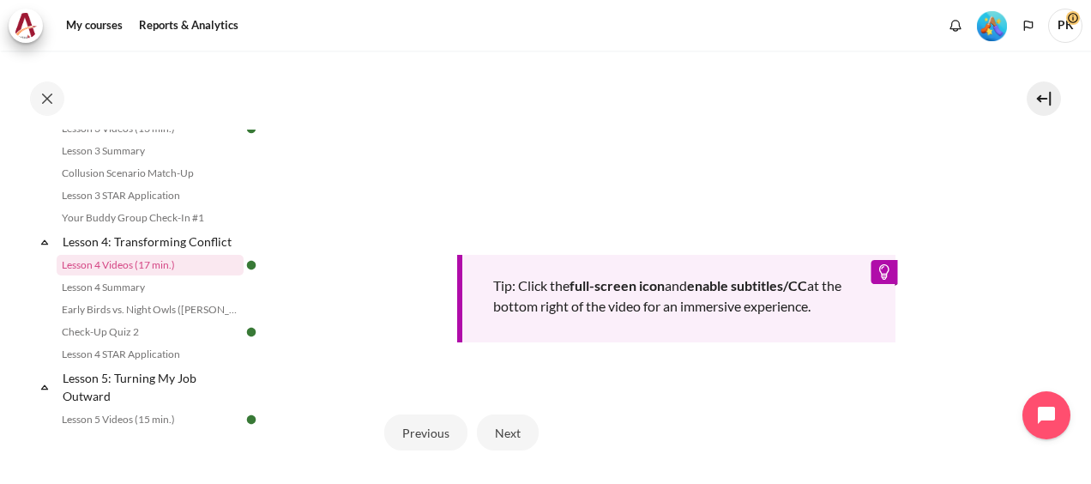
scroll to position [686, 0]
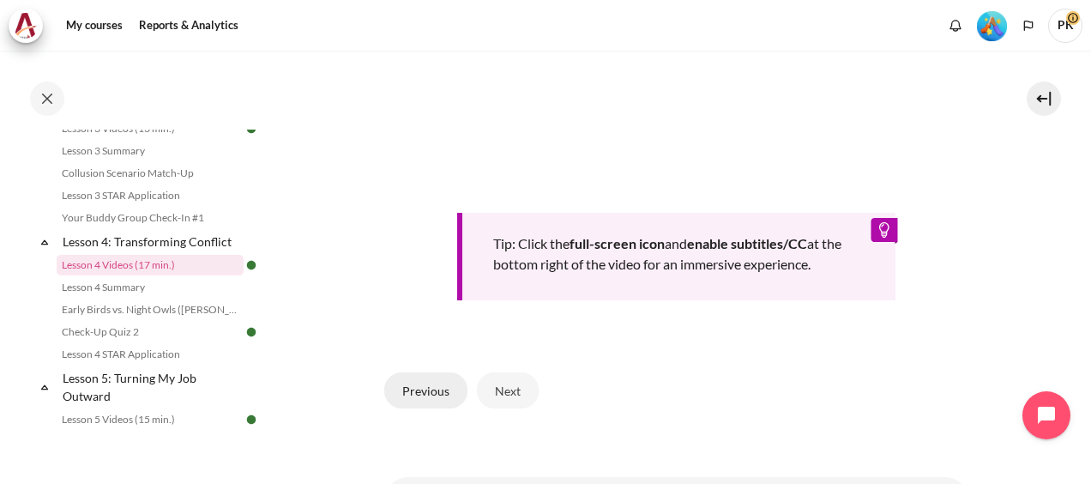
click at [401, 381] on button "Previous" at bounding box center [425, 390] width 83 height 36
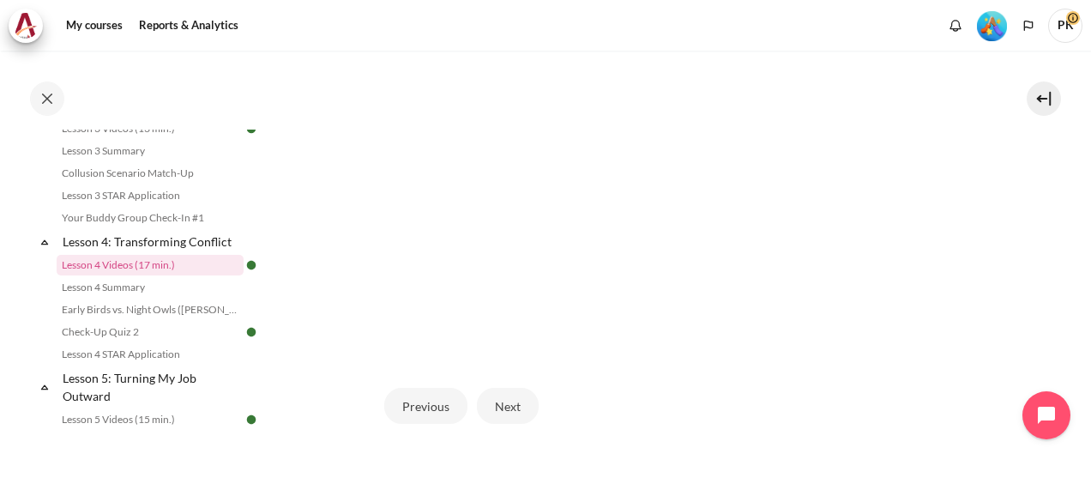
scroll to position [550, 0]
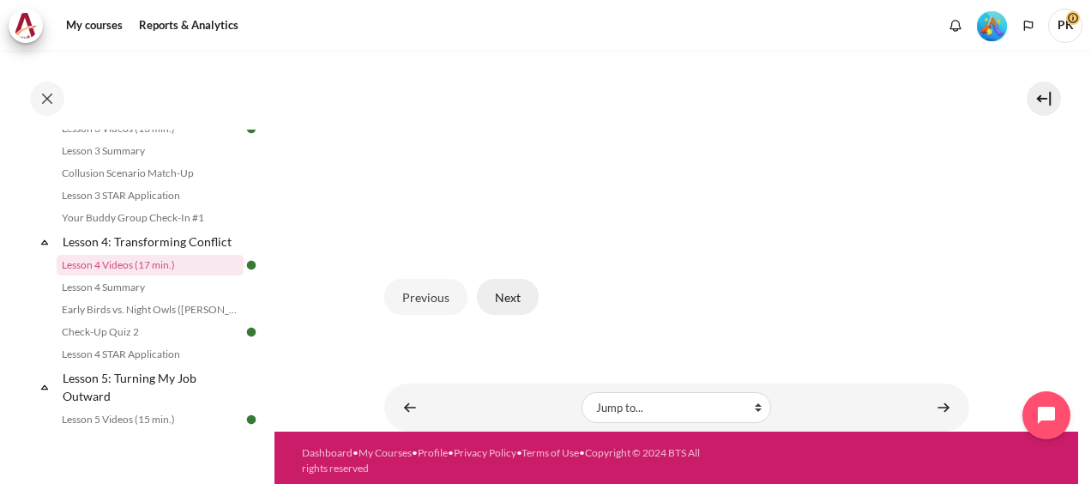
click at [503, 288] on button "Next" at bounding box center [508, 297] width 62 height 36
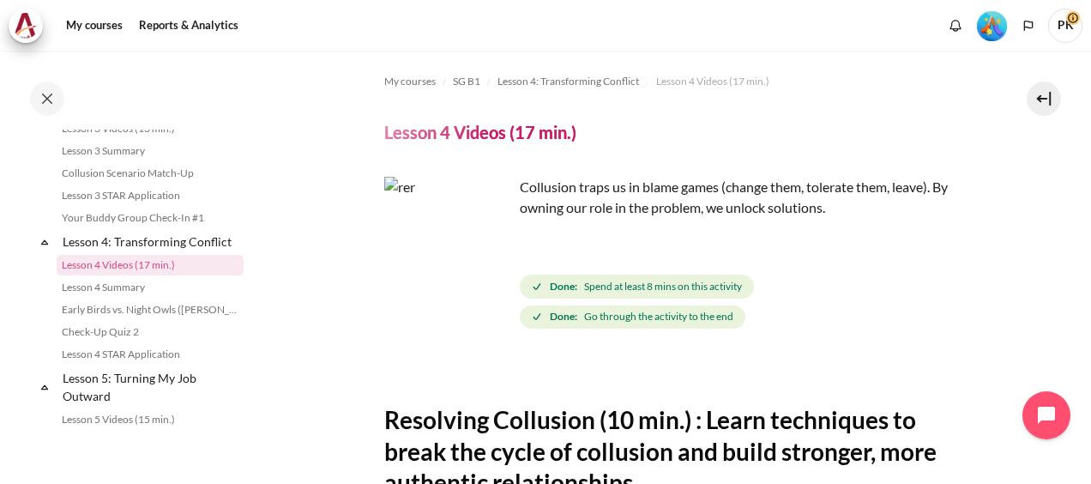
scroll to position [257, 0]
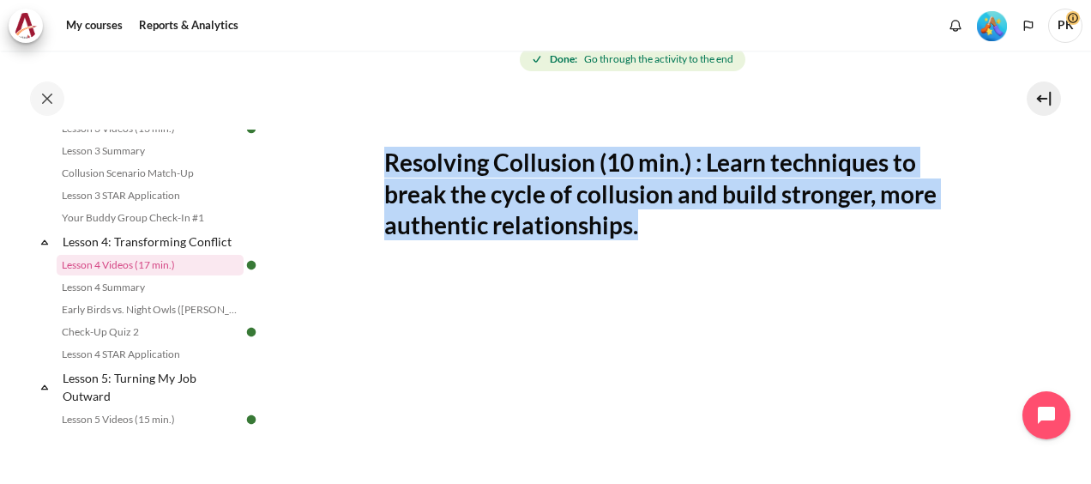
drag, startPoint x: 385, startPoint y: 161, endPoint x: 641, endPoint y: 230, distance: 265.4
click at [641, 230] on h2 "Resolving Collusion (10 min.) : Learn techniques to break the cycle of collusio…" at bounding box center [676, 193] width 585 height 93
copy h2 "Resolving Collusion (10 min.) : Learn techniques to break the cycle of collusio…"
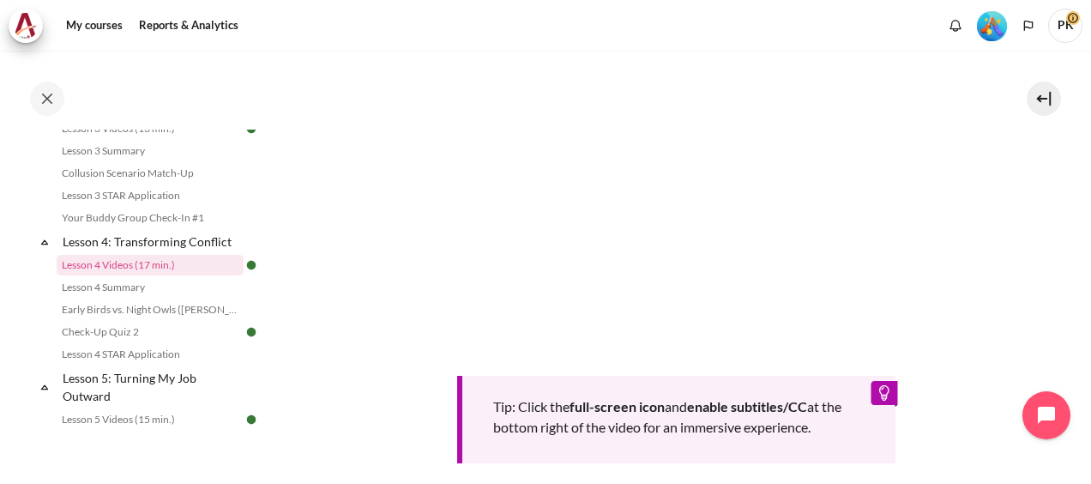
scroll to position [772, 0]
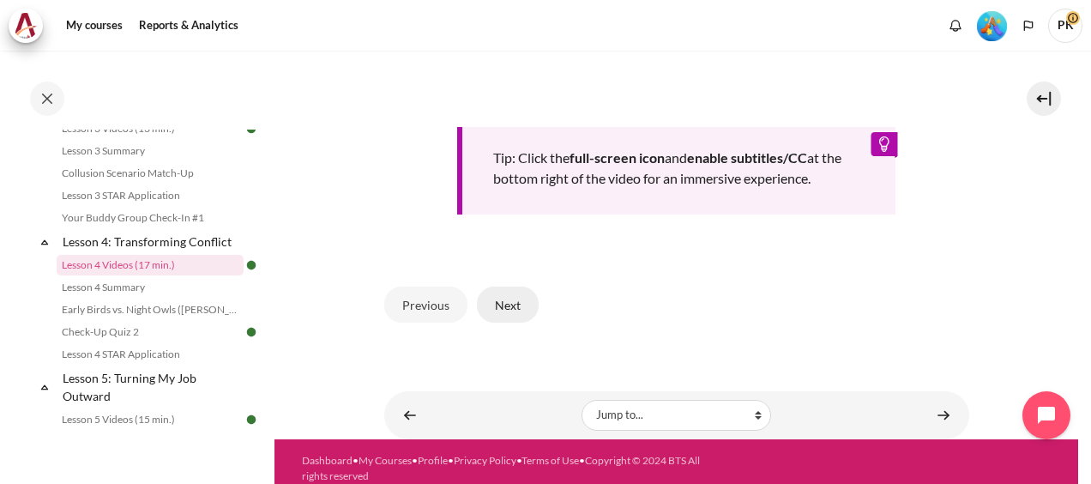
click at [490, 302] on button "Next" at bounding box center [508, 304] width 62 height 36
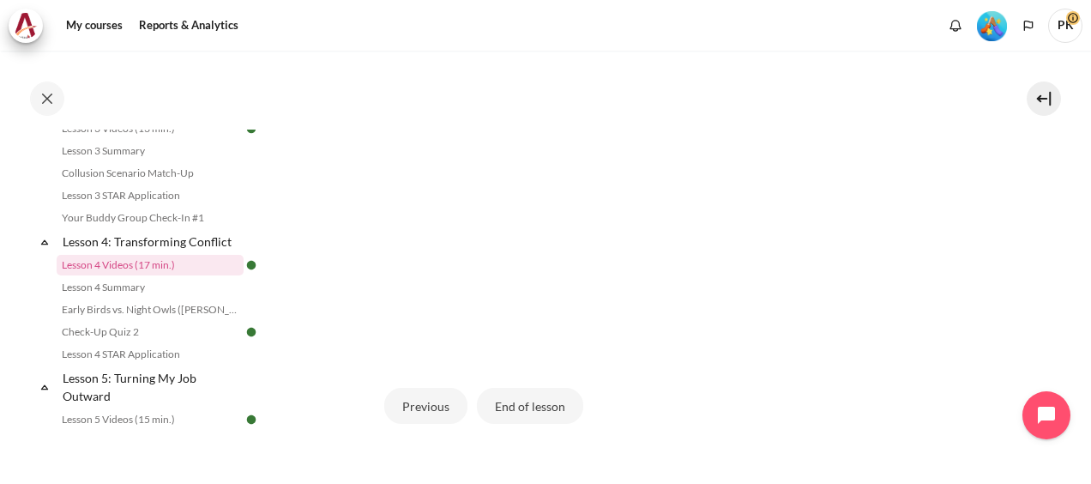
scroll to position [514, 0]
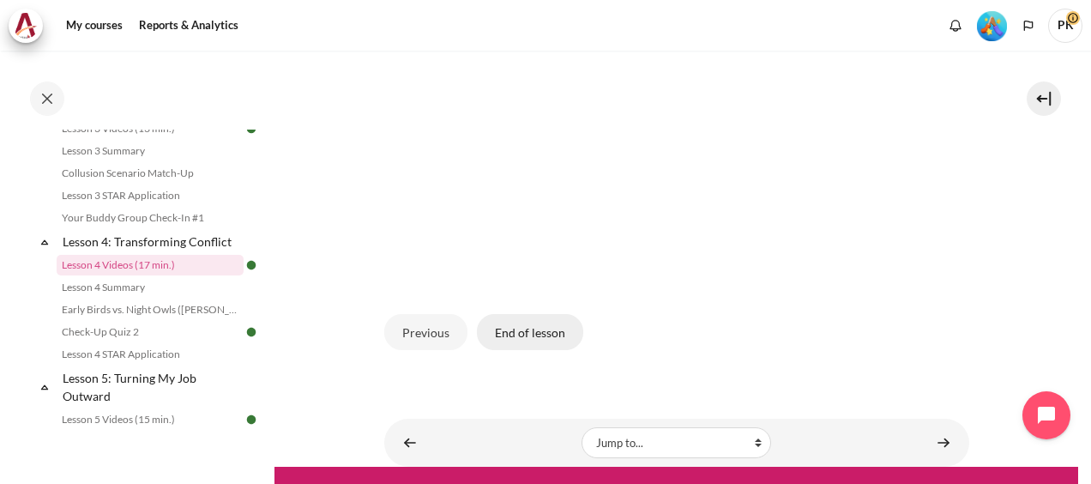
click at [539, 331] on button "End of lesson" at bounding box center [530, 332] width 106 height 36
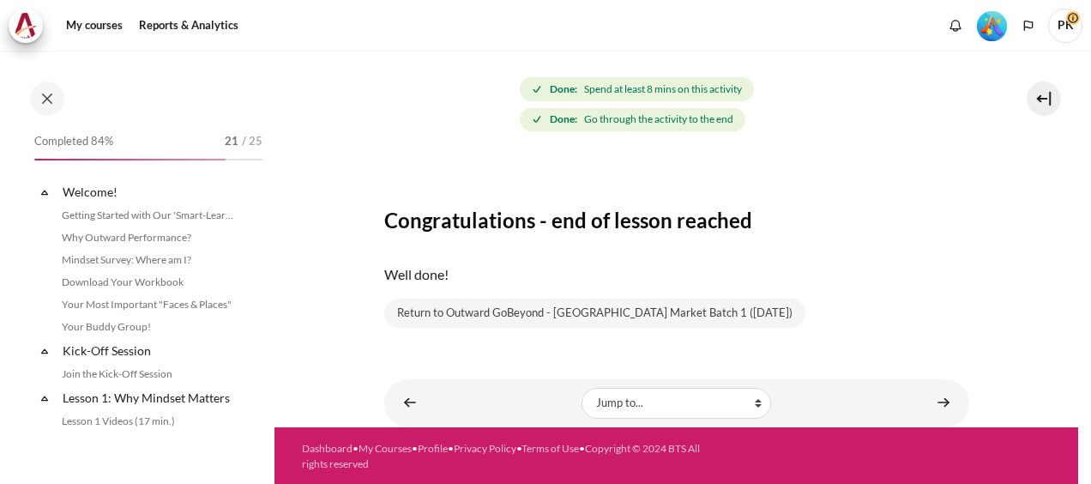
scroll to position [543, 0]
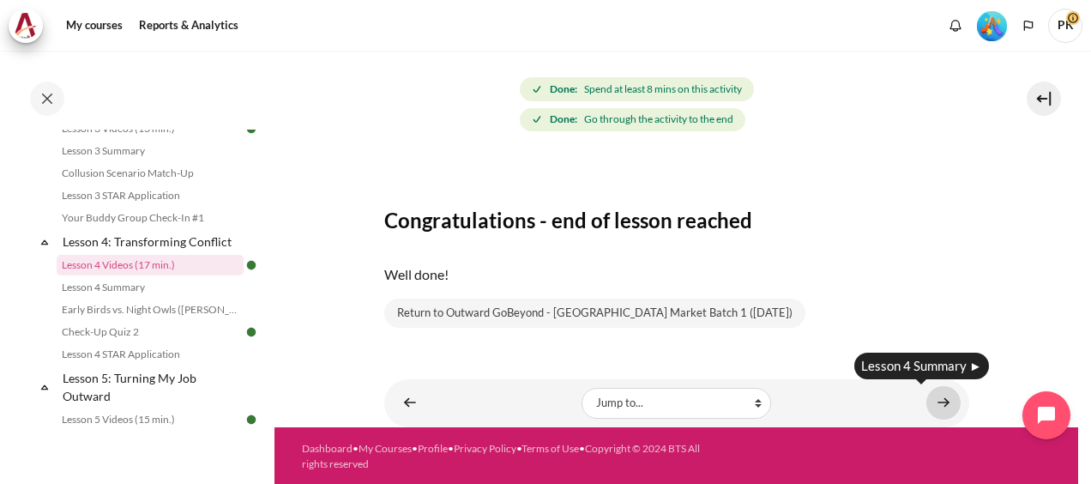
click at [931, 397] on link "Content" at bounding box center [943, 402] width 34 height 33
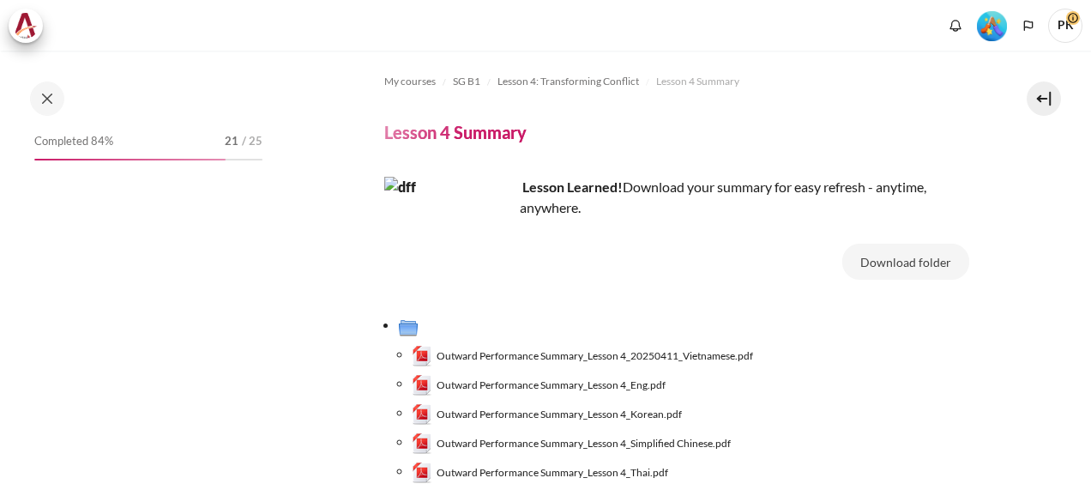
scroll to position [188, 0]
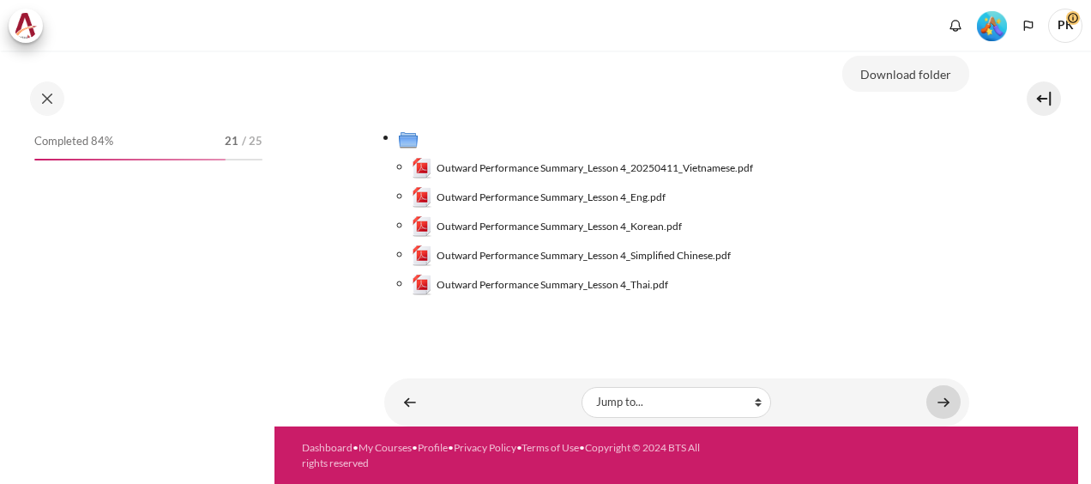
click at [933, 401] on link "Content" at bounding box center [943, 401] width 34 height 33
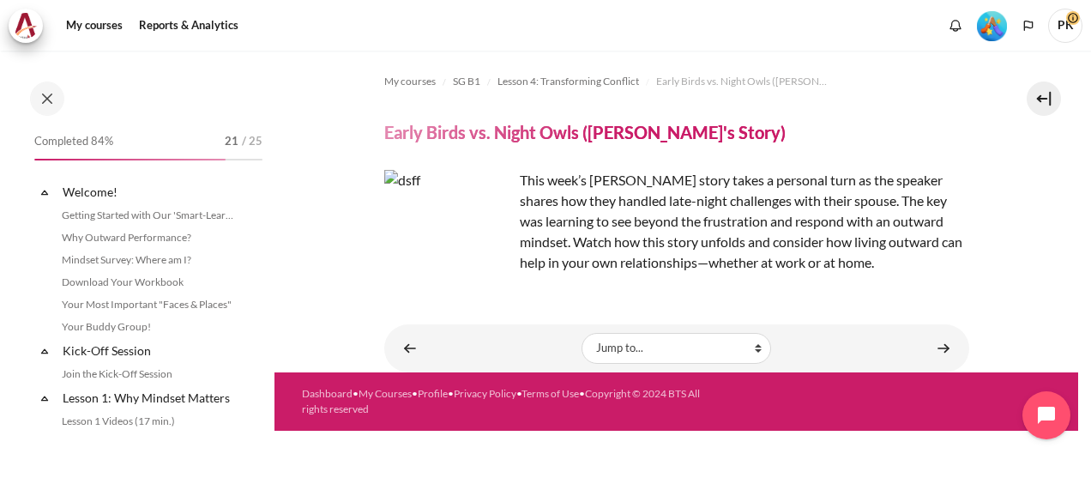
scroll to position [587, 0]
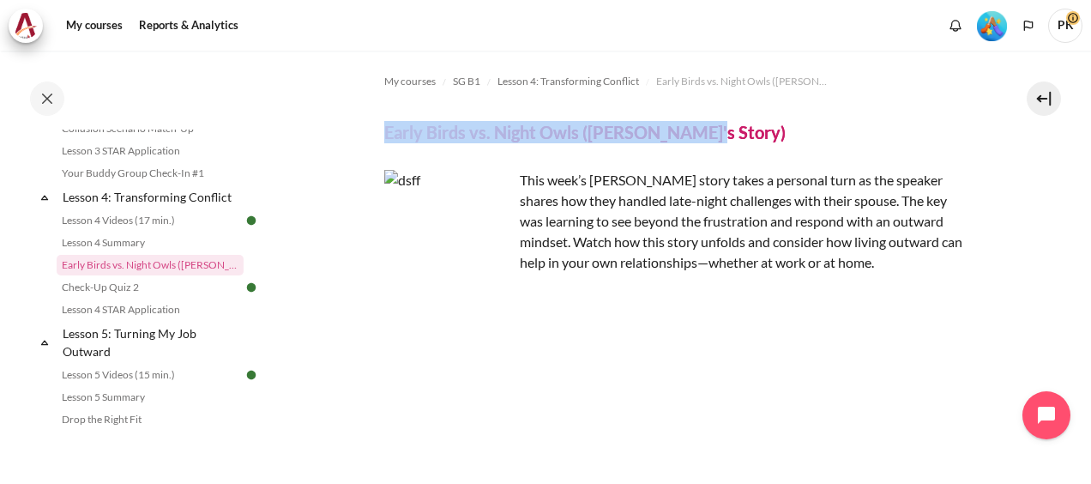
drag, startPoint x: 384, startPoint y: 130, endPoint x: 731, endPoint y: 129, distance: 346.4
click at [731, 129] on header "Early Birds vs. Night Owls ([PERSON_NAME]'s Story)" at bounding box center [676, 132] width 585 height 22
copy h4 "Early Birds vs. Night Owls ([PERSON_NAME]'s Story)"
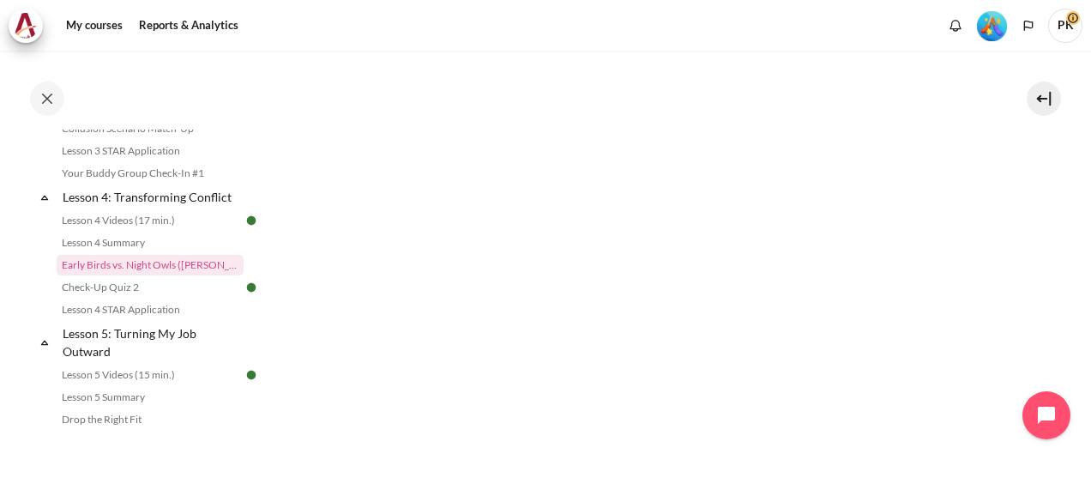
scroll to position [0, 0]
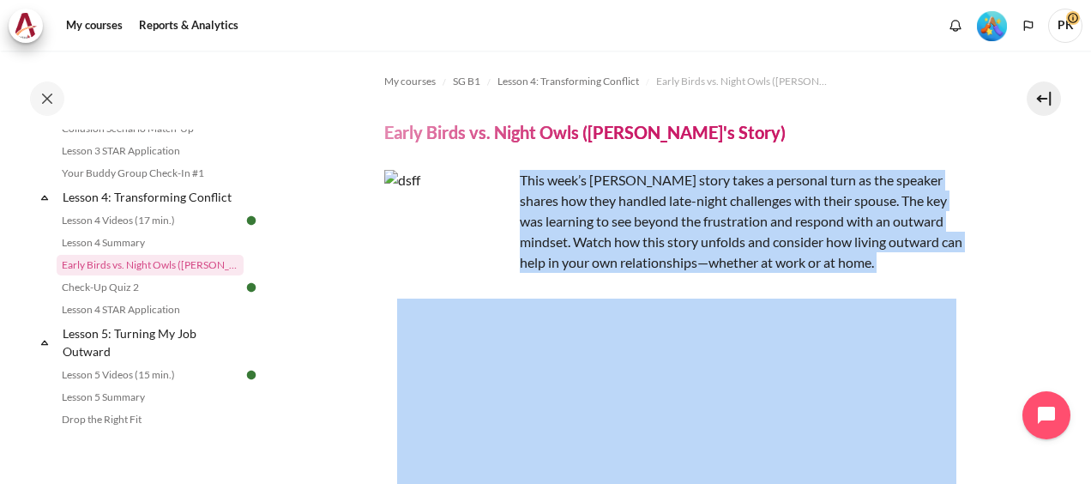
drag, startPoint x: 520, startPoint y: 180, endPoint x: 915, endPoint y: 274, distance: 406.4
copy div "This week’s [PERSON_NAME] story takes a personal turn as the speaker shares how…"
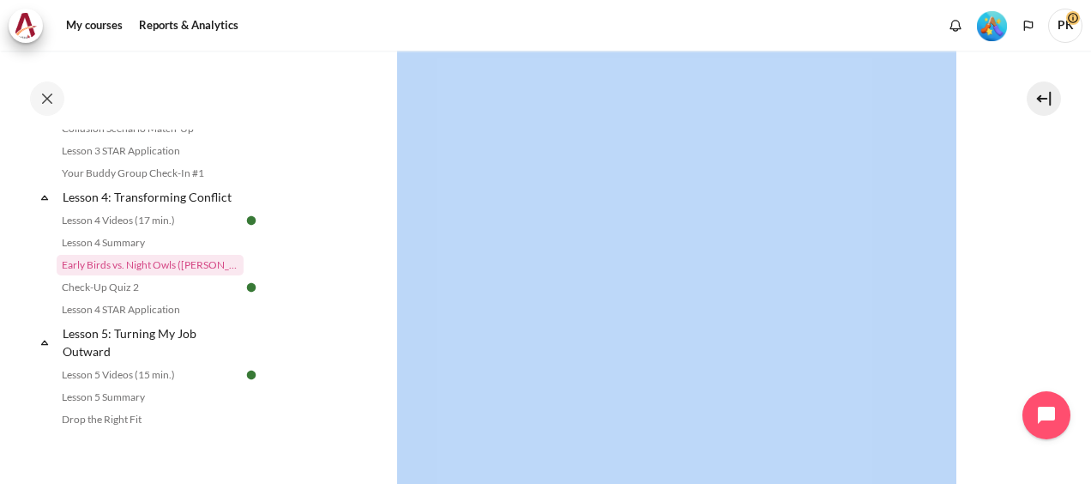
scroll to position [943, 0]
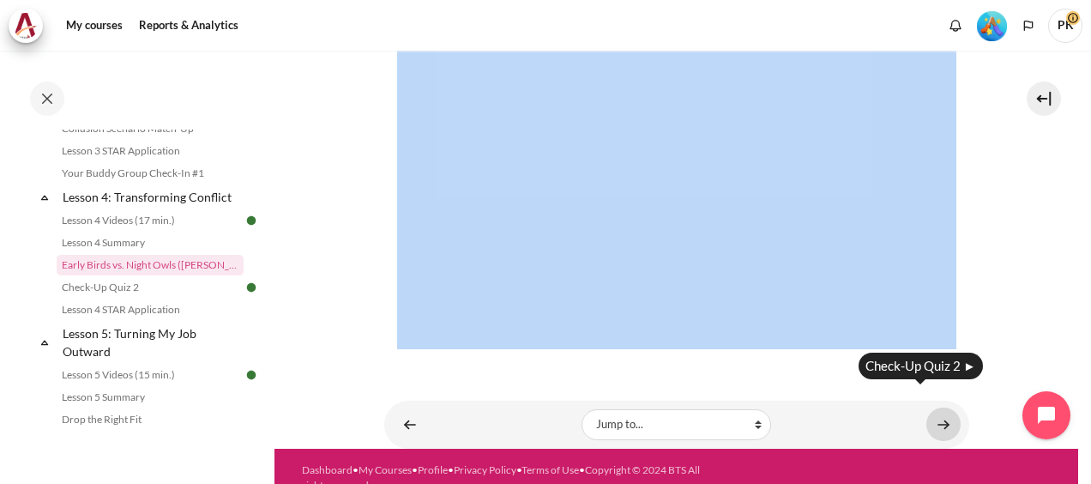
click at [930, 407] on link "Content" at bounding box center [943, 423] width 34 height 33
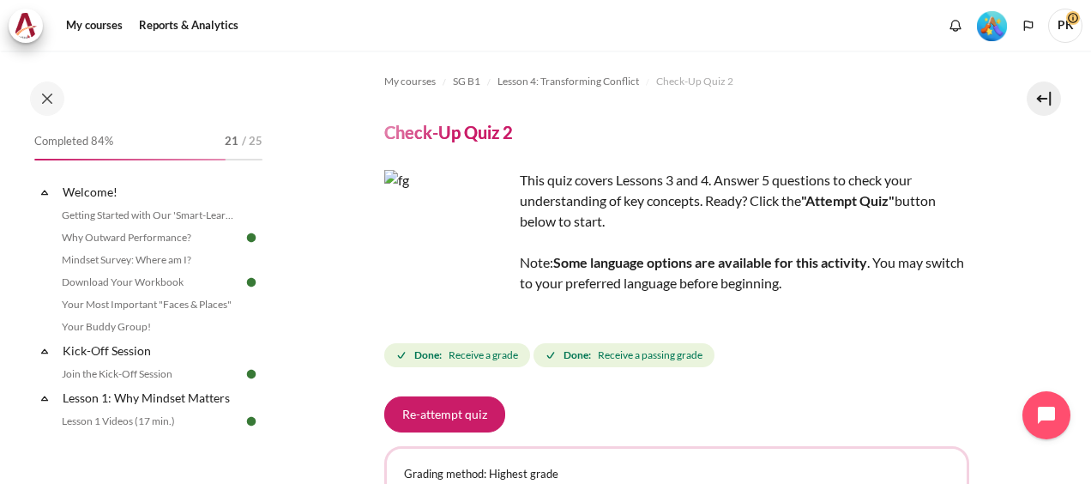
scroll to position [610, 0]
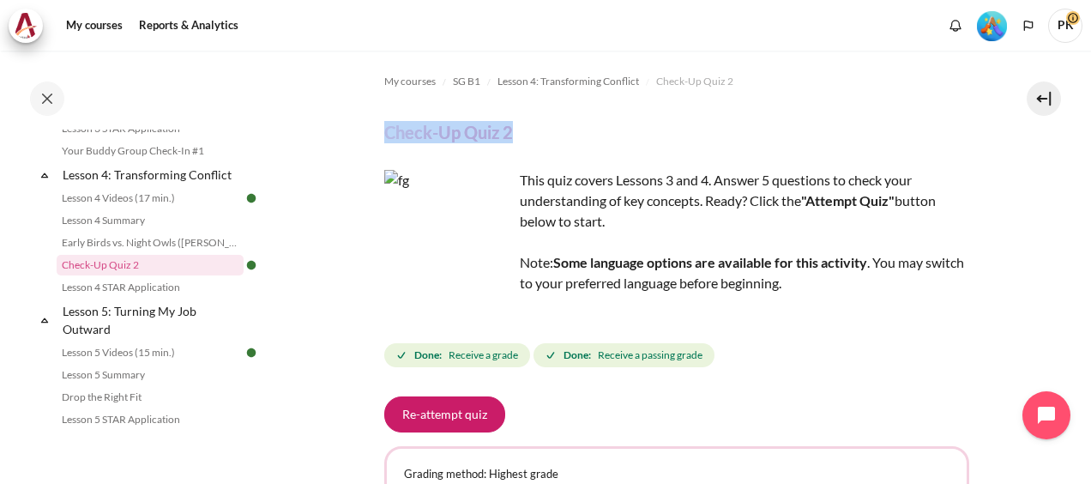
drag, startPoint x: 386, startPoint y: 134, endPoint x: 523, endPoint y: 131, distance: 137.2
copy h4 "Check-Up Quiz 2"
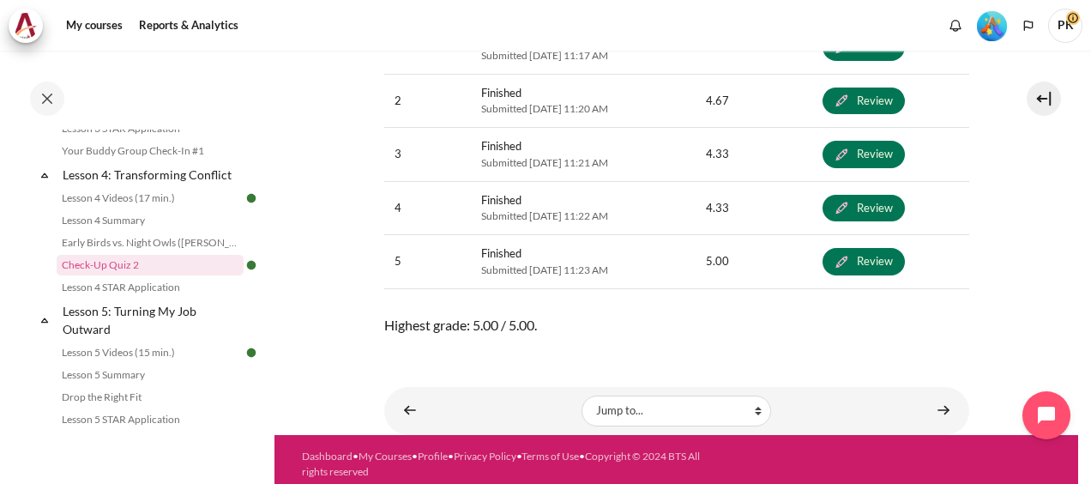
scroll to position [613, 0]
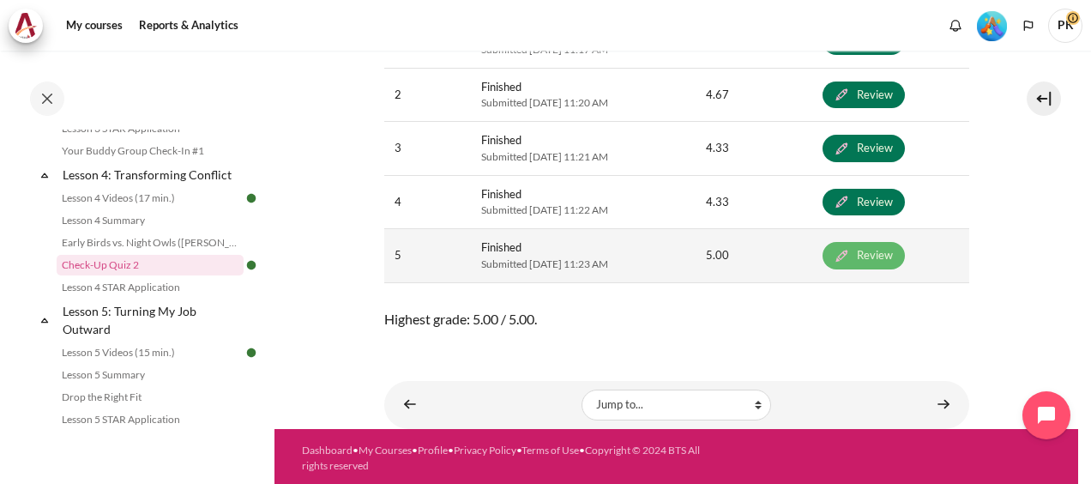
click at [875, 252] on link "Review" at bounding box center [863, 255] width 82 height 27
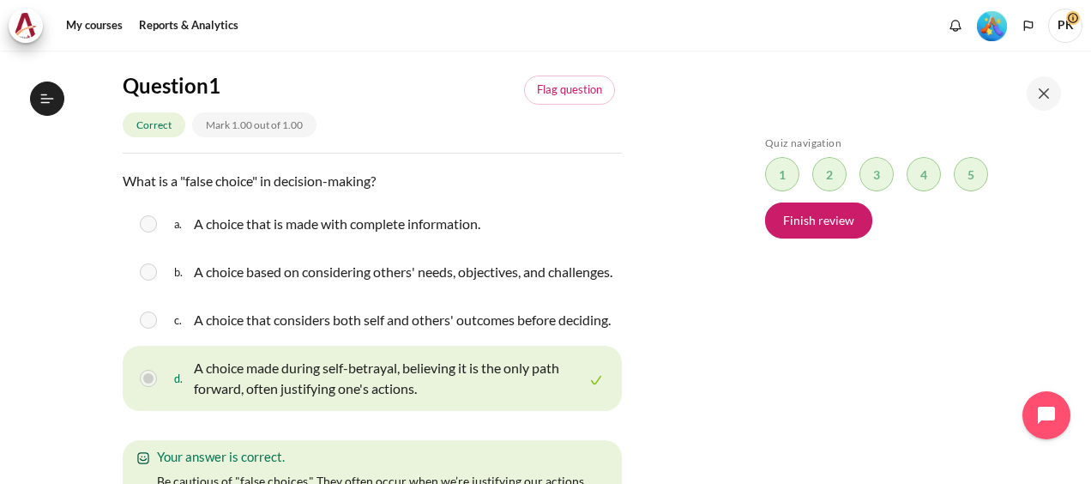
drag, startPoint x: 190, startPoint y: 288, endPoint x: 496, endPoint y: 292, distance: 306.1
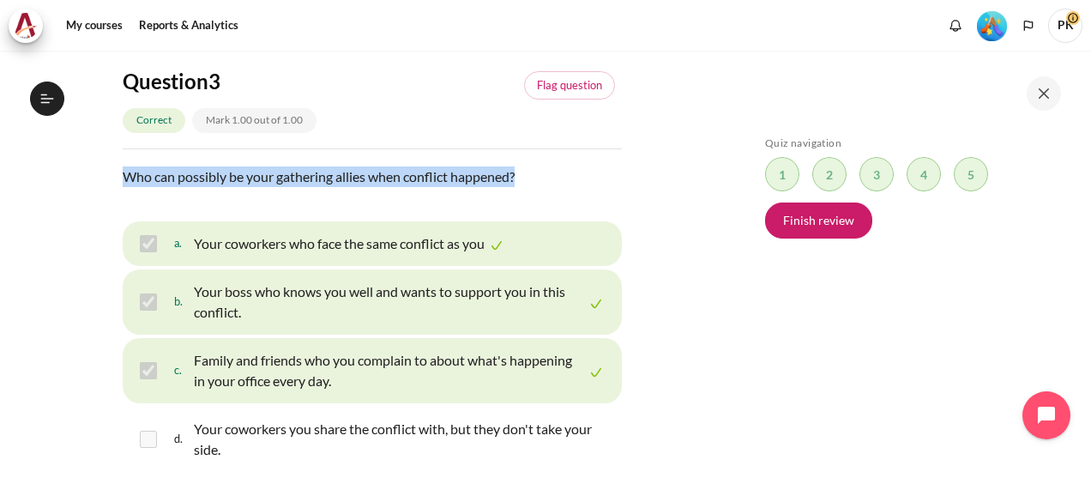
click at [569, 187] on p "Who can possibly be your gathering allies when conflict happened?" at bounding box center [372, 176] width 499 height 21
